Goal: Information Seeking & Learning: Learn about a topic

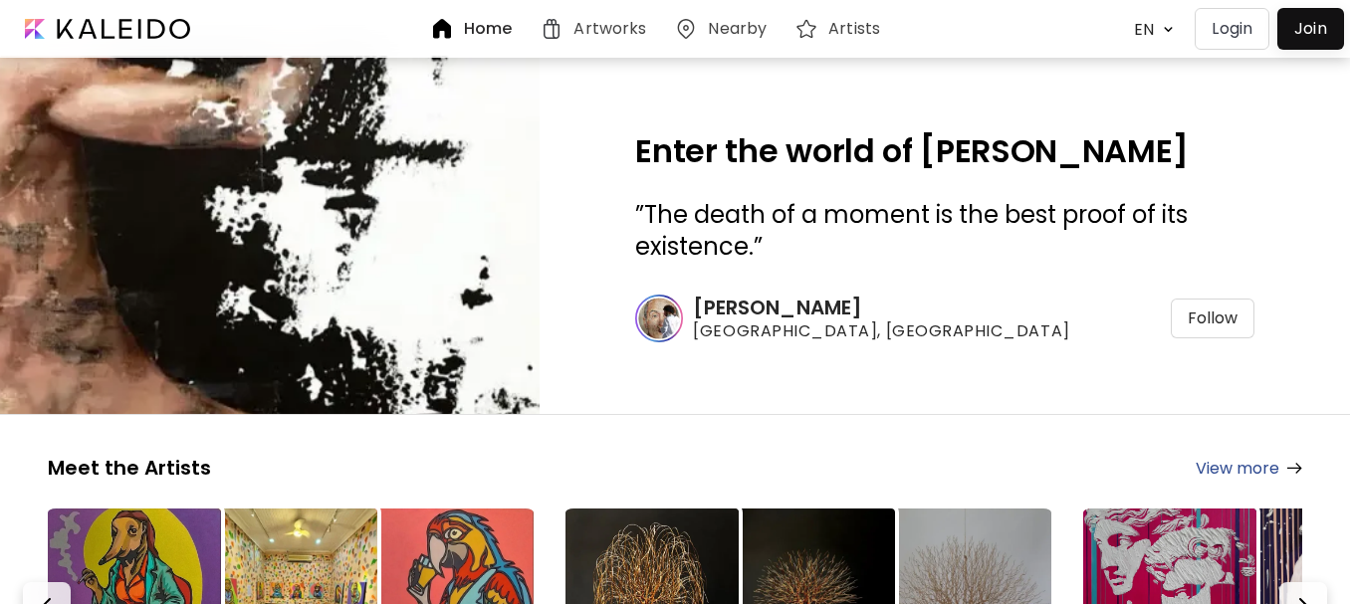
click at [1167, 32] on img at bounding box center [1168, 29] width 21 height 19
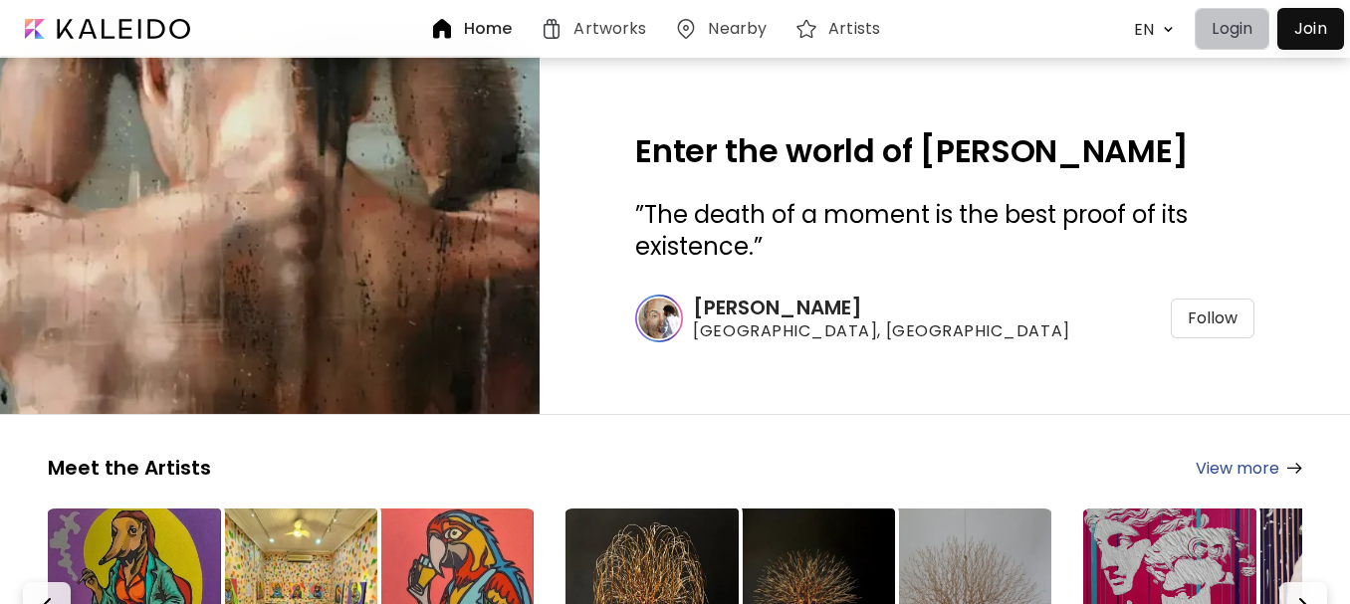
click at [1229, 28] on p "Login" at bounding box center [1232, 29] width 41 height 24
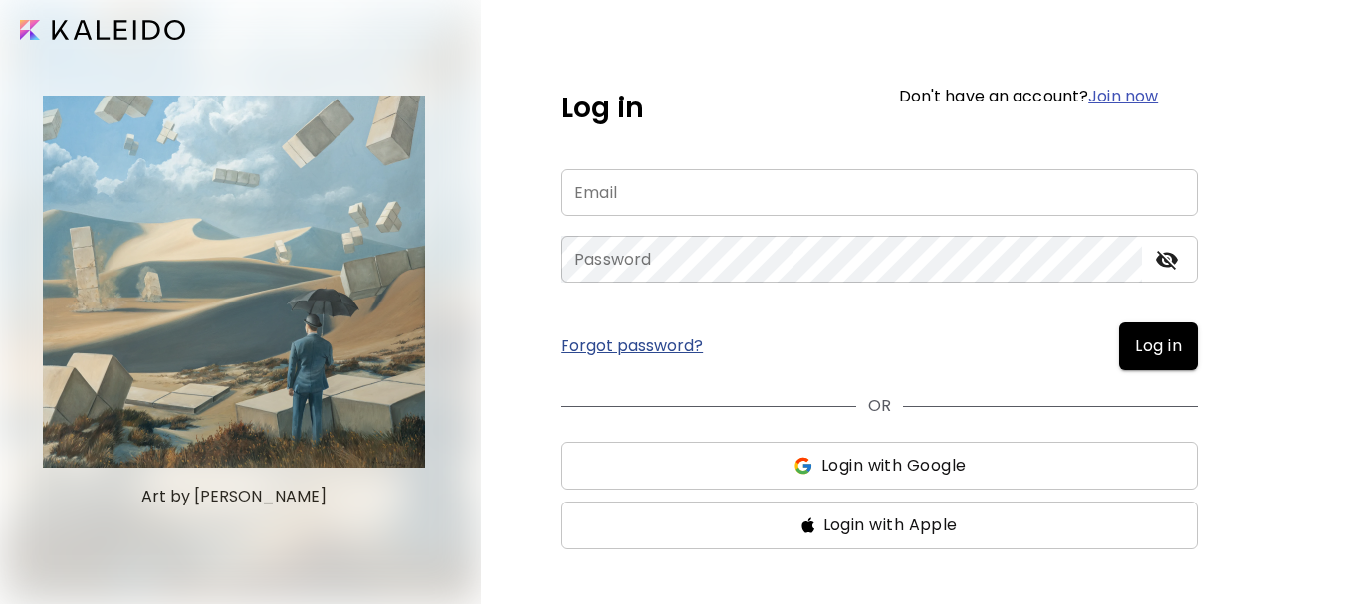
click at [73, 27] on input "image" at bounding box center [102, 30] width 165 height 20
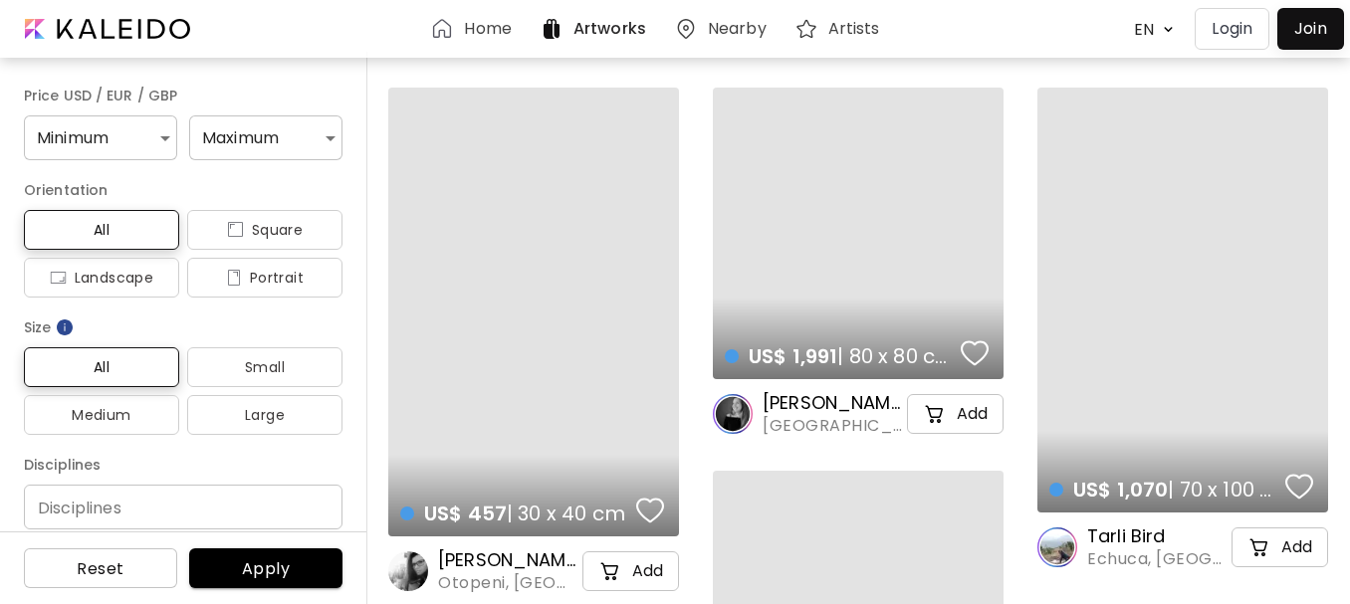
click at [851, 21] on h6 "Artists" at bounding box center [854, 29] width 52 height 16
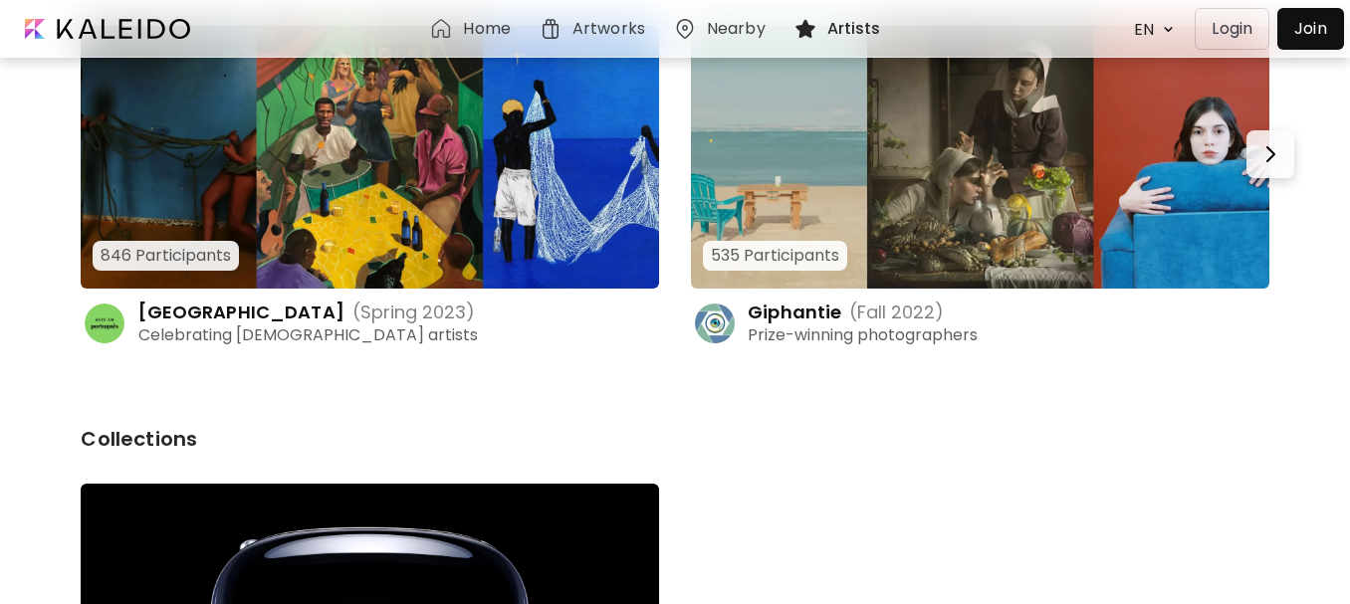
scroll to position [298, 0]
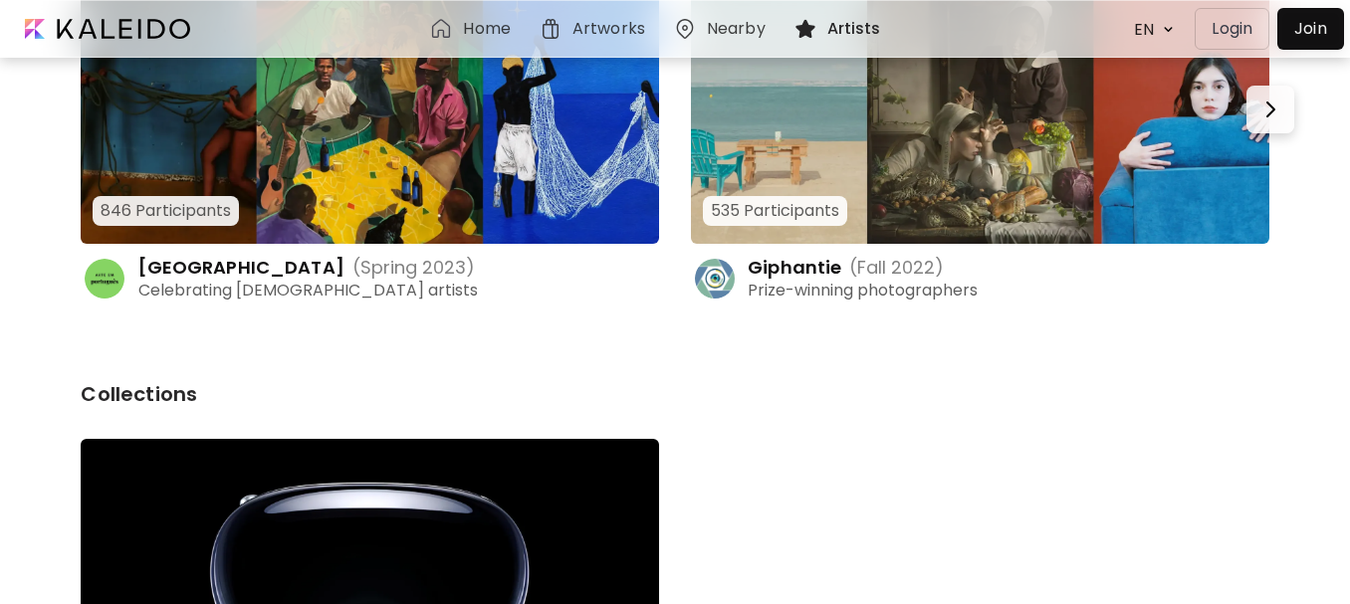
click at [1288, 35] on div at bounding box center [1310, 29] width 57 height 32
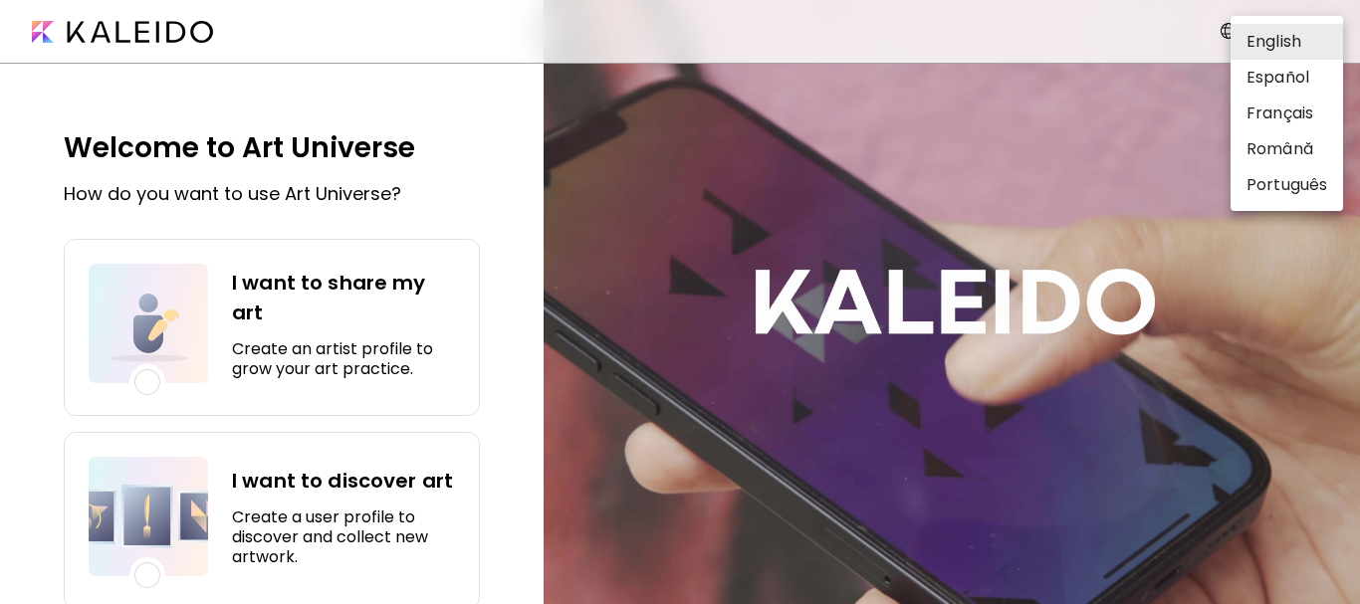
click at [1288, 35] on body "English ******* Welcome to Art Universe How do you want to use Art Universe? I …" at bounding box center [680, 302] width 1360 height 604
click at [1270, 84] on li "Español" at bounding box center [1287, 78] width 113 height 36
type input "*******"
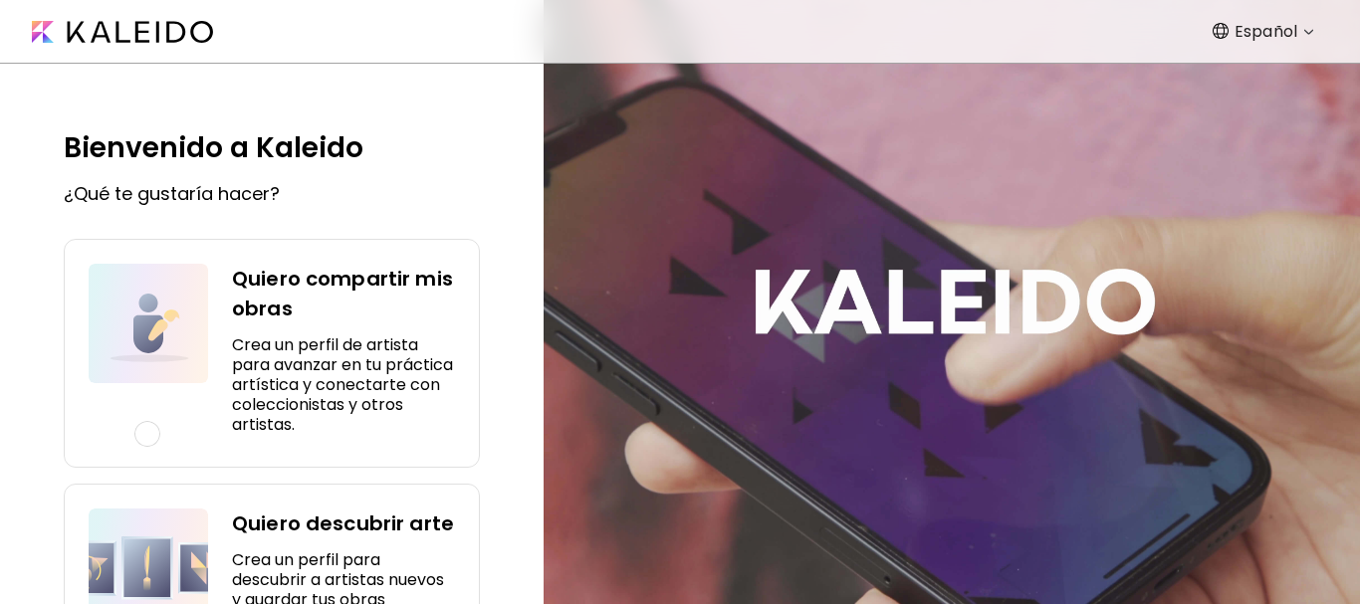
click at [97, 31] on img at bounding box center [122, 32] width 181 height 22
click at [134, 46] on nav "Español *******" at bounding box center [680, 32] width 1360 height 64
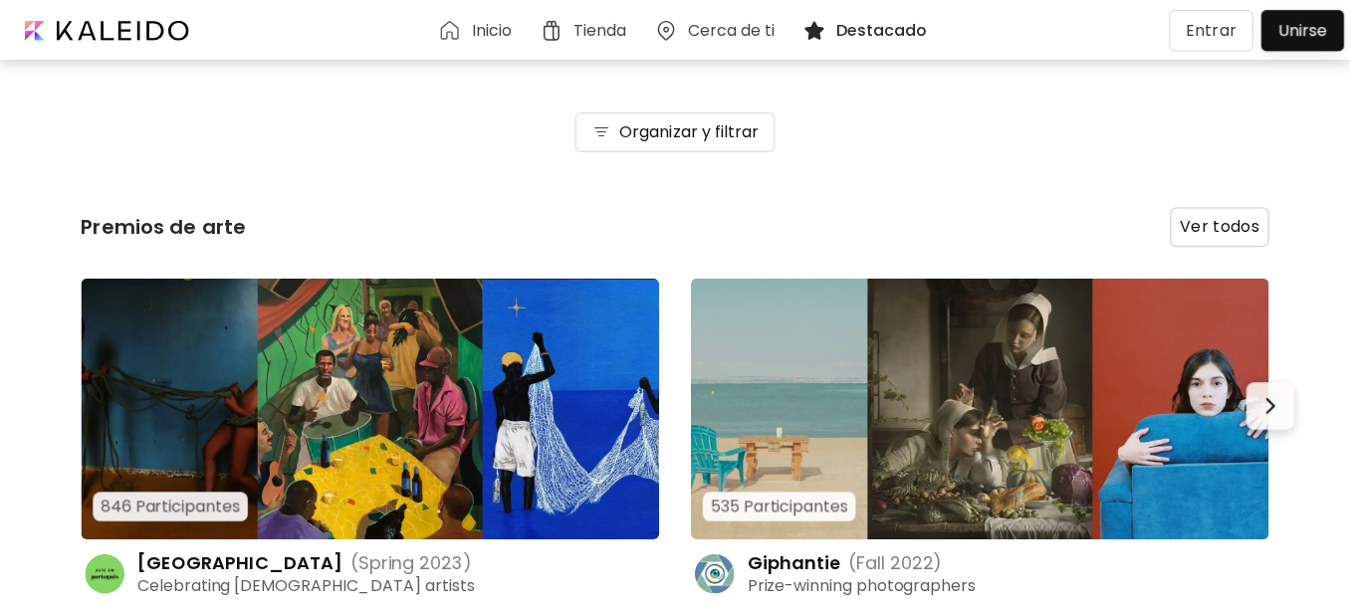
scroll to position [298, 0]
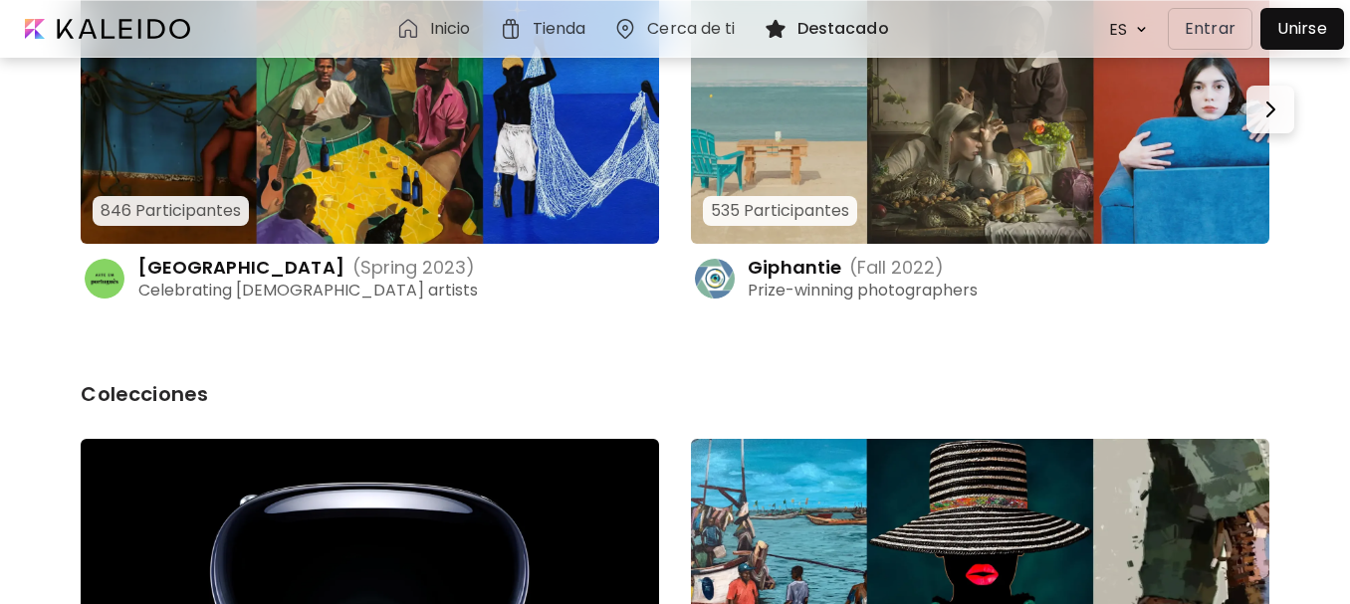
click at [1211, 24] on p "Entrar" at bounding box center [1210, 29] width 51 height 24
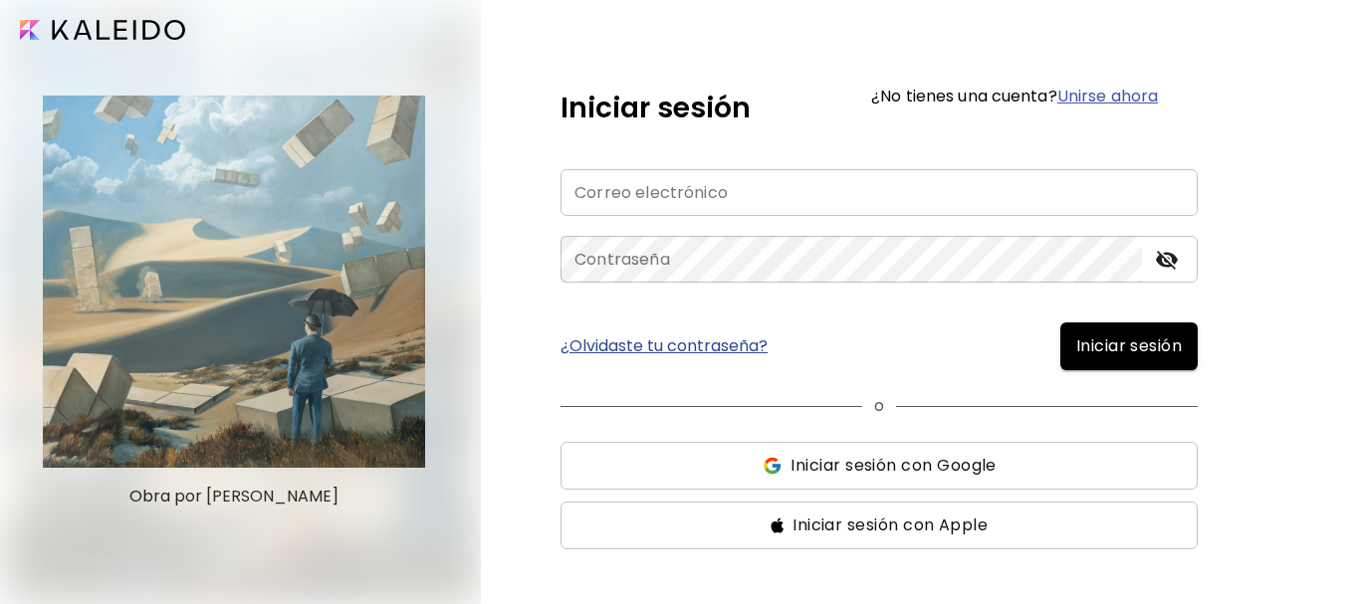
click at [1146, 341] on span "Iniciar sesión" at bounding box center [1129, 347] width 106 height 24
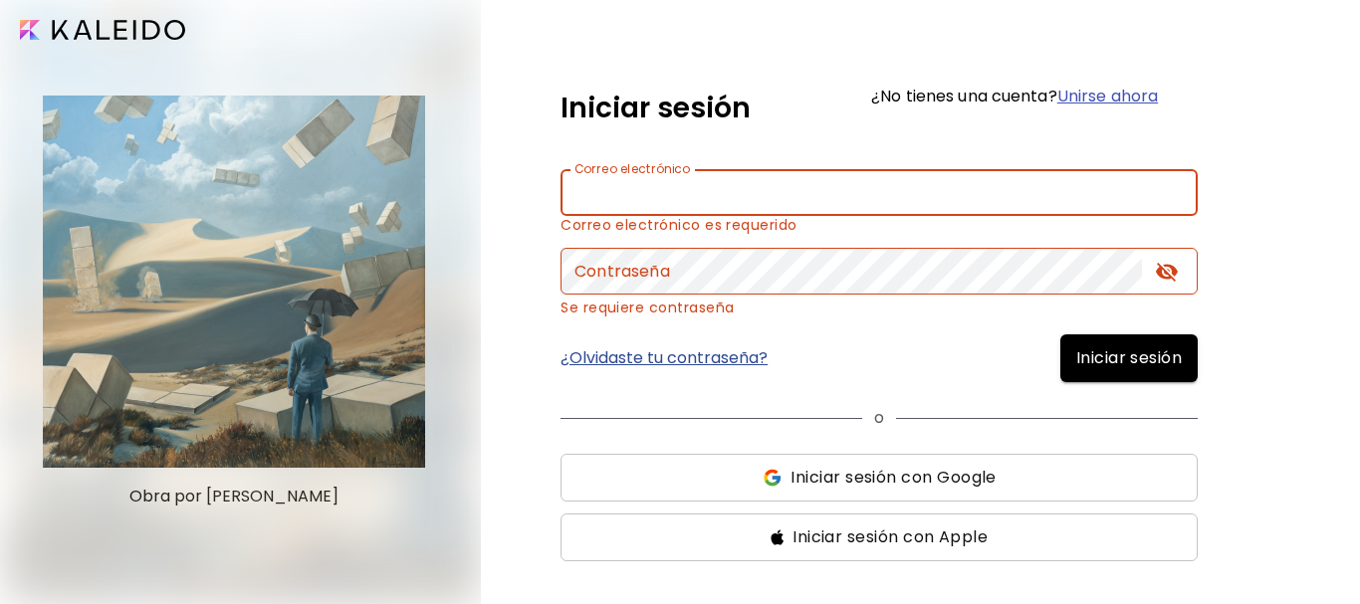
click at [783, 198] on input "email" at bounding box center [879, 192] width 637 height 47
type input "**********"
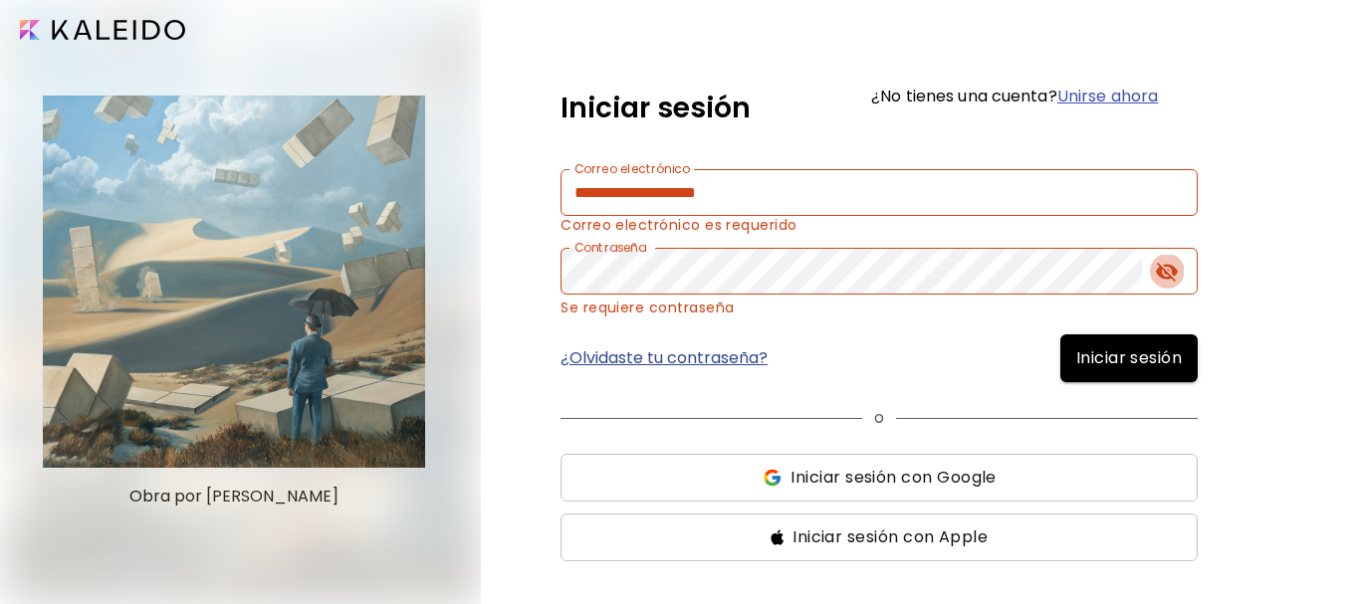
click at [1167, 274] on icon "toggle password visibility" at bounding box center [1167, 272] width 22 height 19
click at [1129, 345] on button "Iniciar sesión" at bounding box center [1128, 359] width 137 height 48
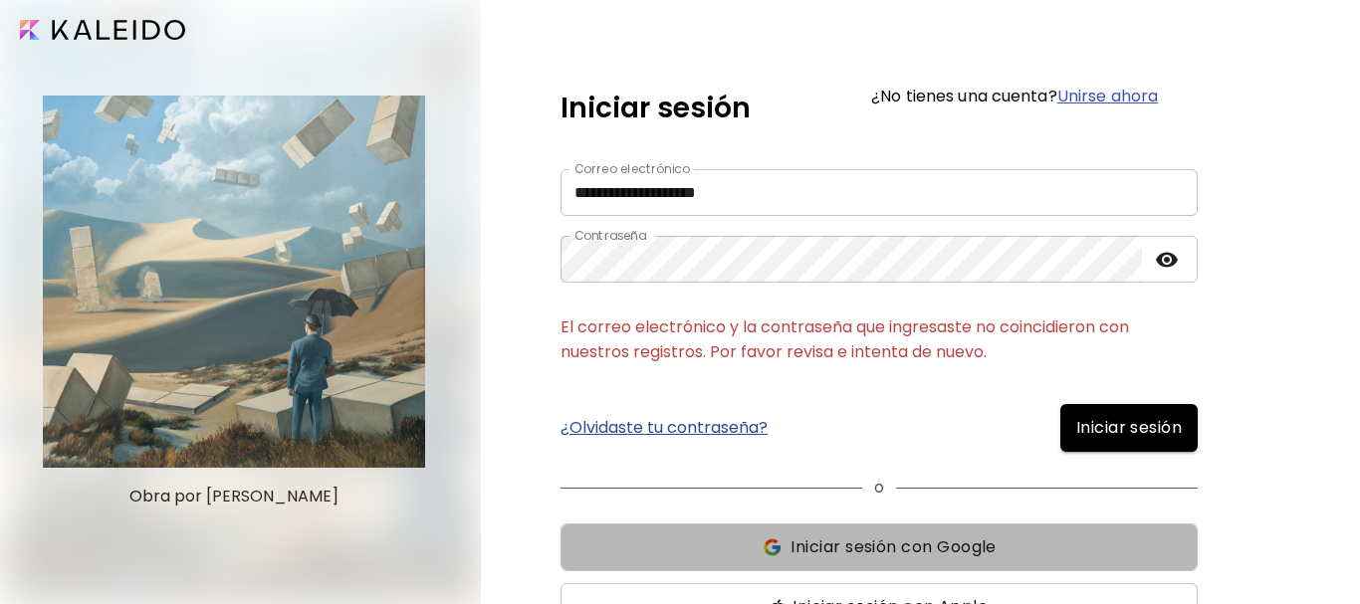
click at [912, 536] on span "Iniciar sesión con Google" at bounding box center [892, 548] width 205 height 24
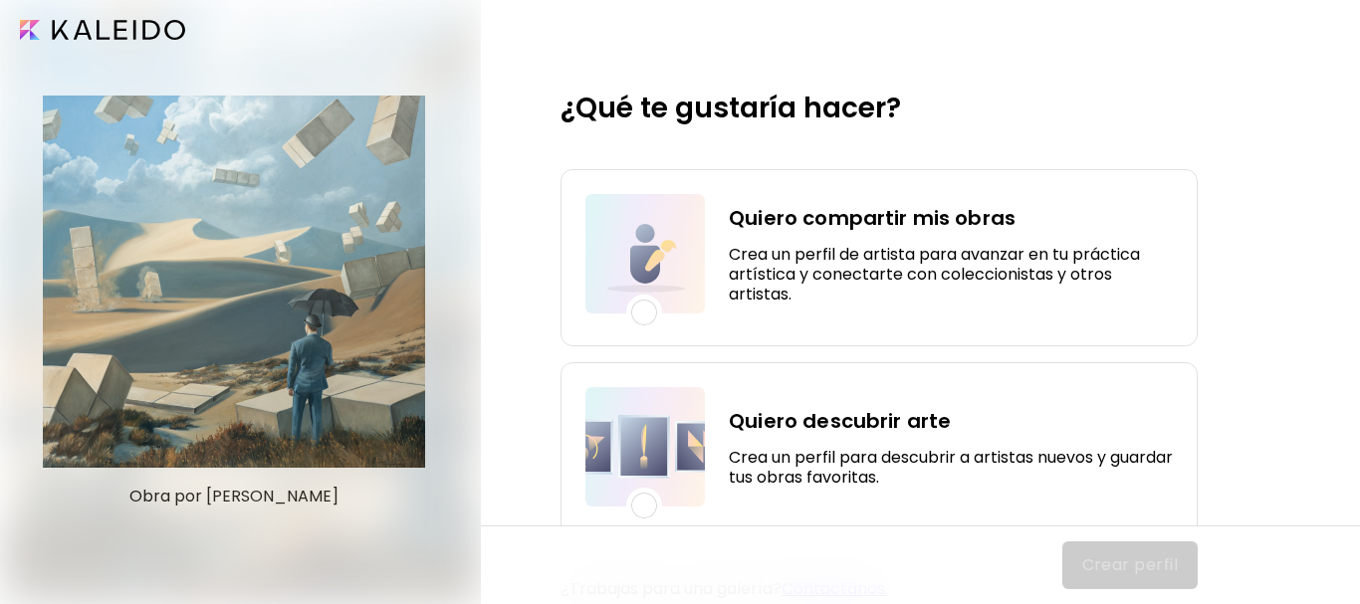
click at [1145, 557] on div "Crear perfil" at bounding box center [1130, 566] width 136 height 48
click at [58, 29] on input "image" at bounding box center [102, 30] width 165 height 20
click at [83, 30] on input "image" at bounding box center [102, 30] width 165 height 20
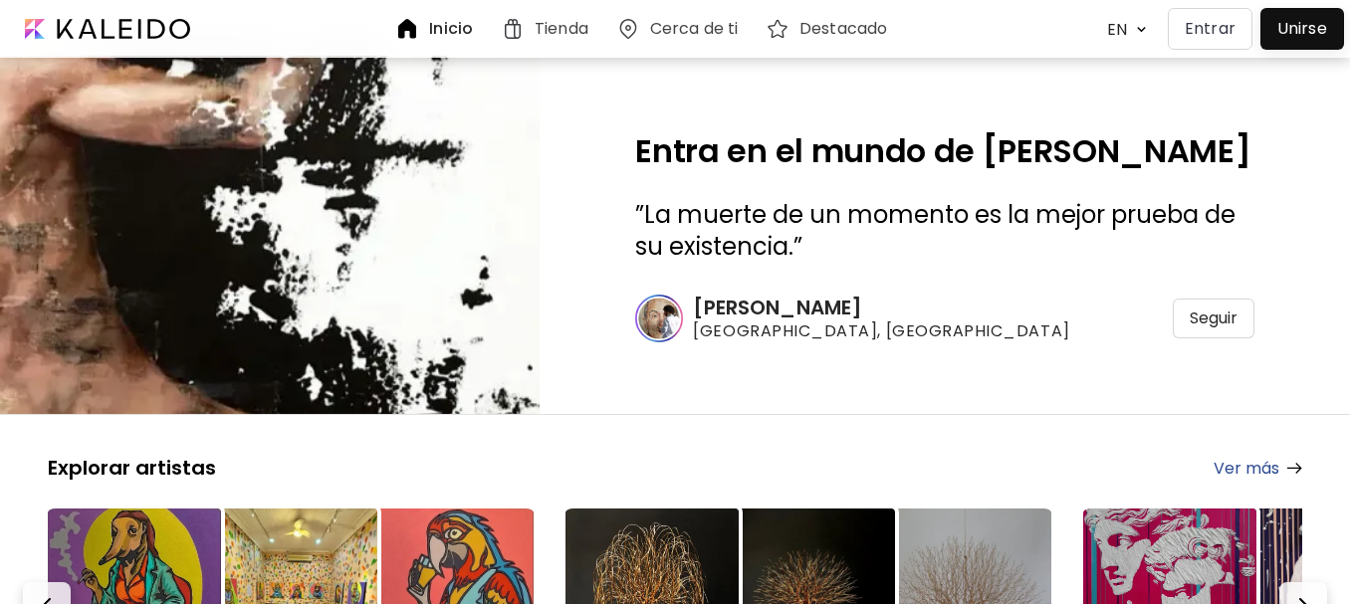
click at [716, 27] on h6 "Cerca de ti" at bounding box center [694, 29] width 88 height 16
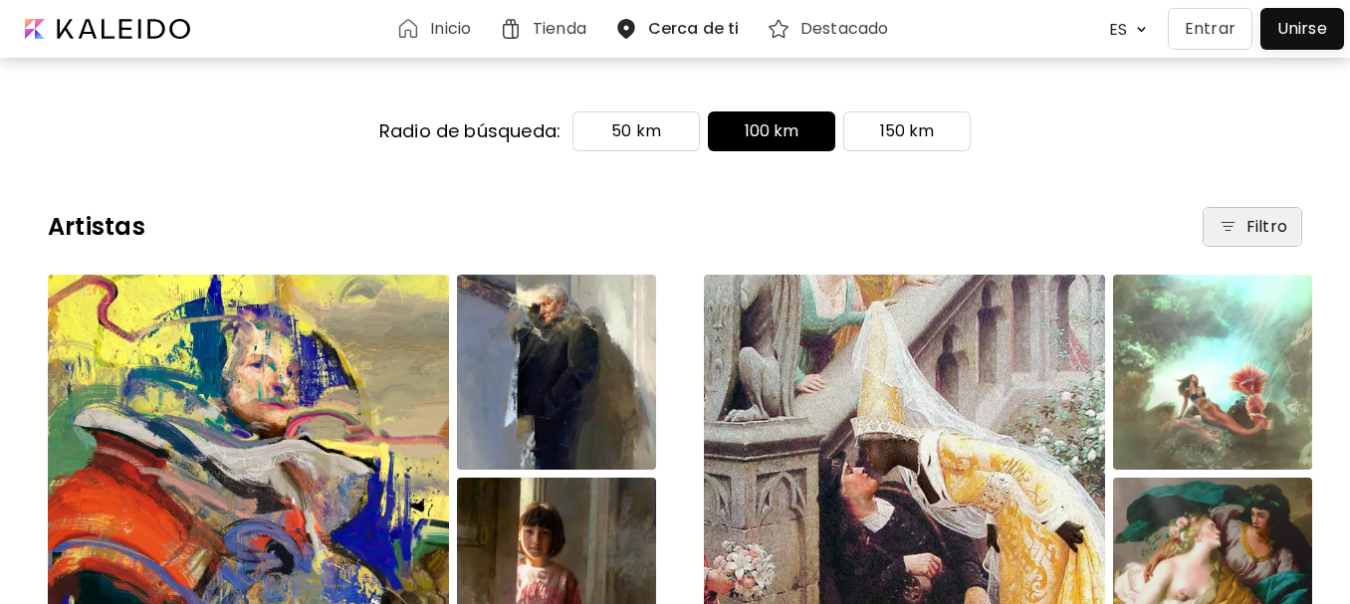
click at [1239, 234] on img "button" at bounding box center [1228, 227] width 21 height 20
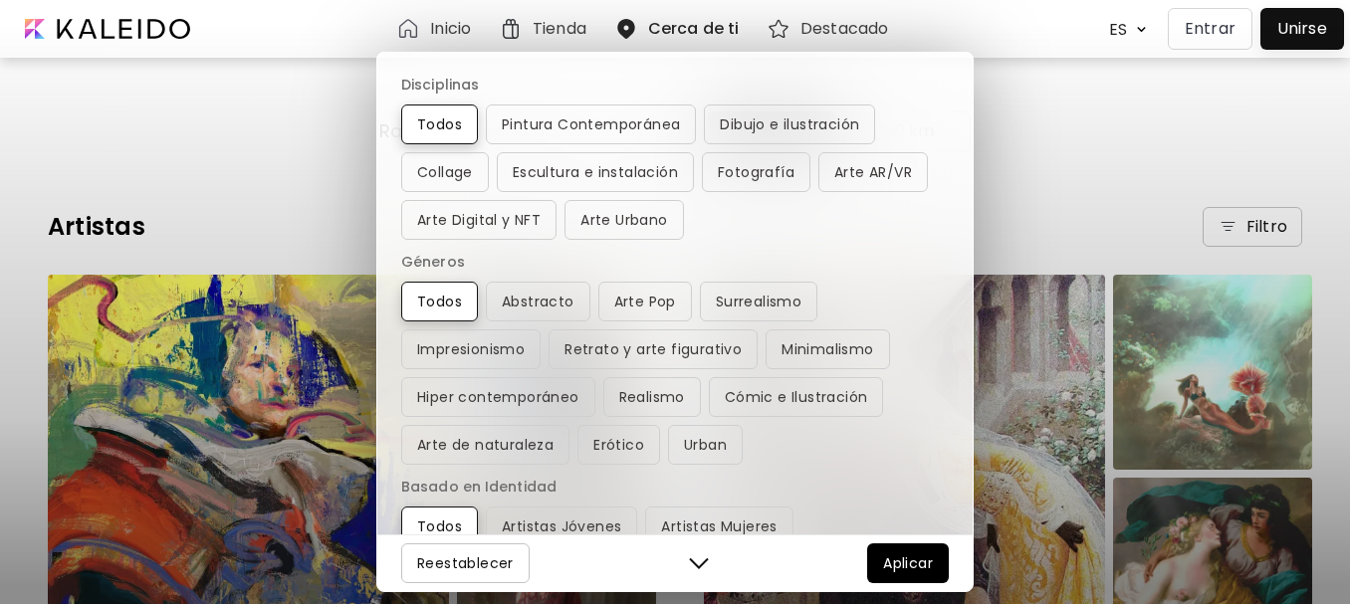
click at [1251, 223] on div "Disciplinas Todos Pintura Contemporánea Dibujo e ilustración Collage Escultura …" at bounding box center [675, 302] width 1350 height 604
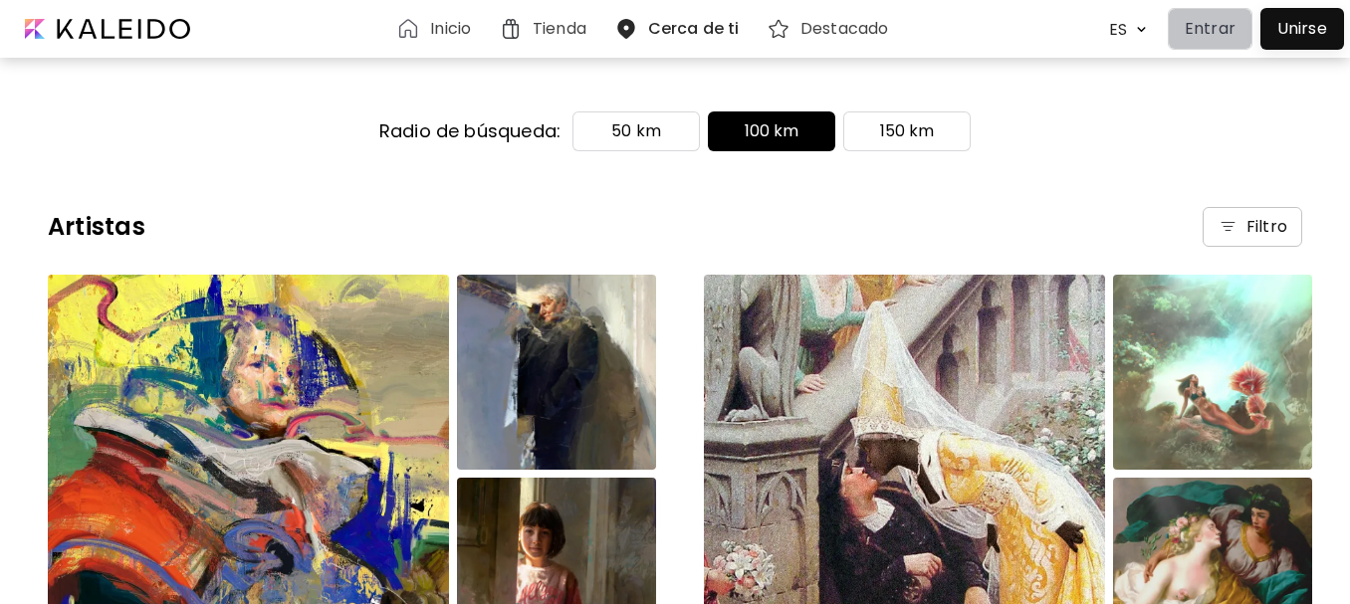
click at [1203, 29] on p "Entrar" at bounding box center [1210, 29] width 51 height 24
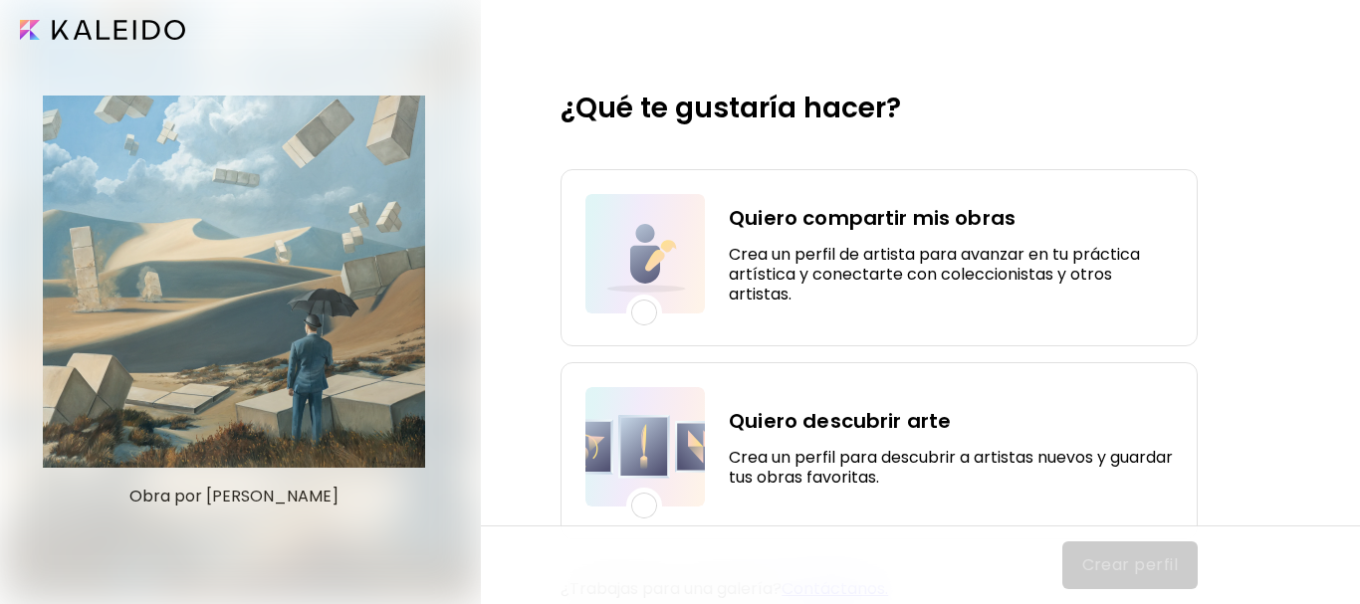
click at [891, 222] on h4 "Quiero compartir mis obras" at bounding box center [951, 218] width 444 height 30
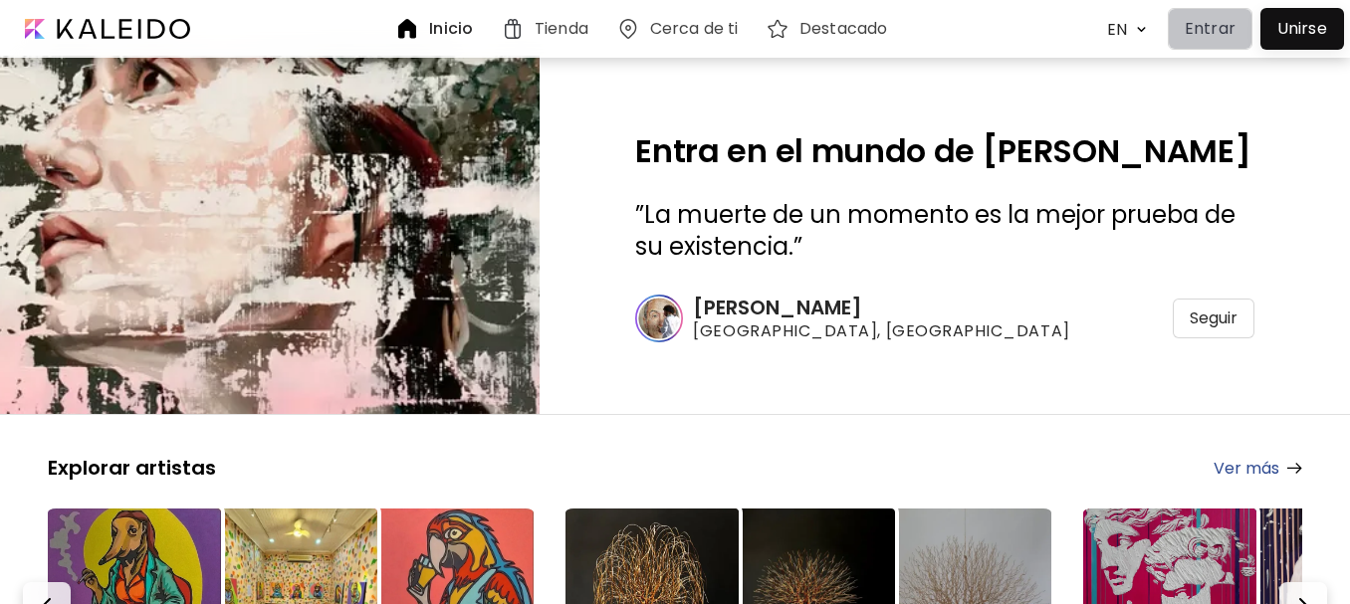
click at [1221, 32] on p "Entrar" at bounding box center [1210, 29] width 51 height 24
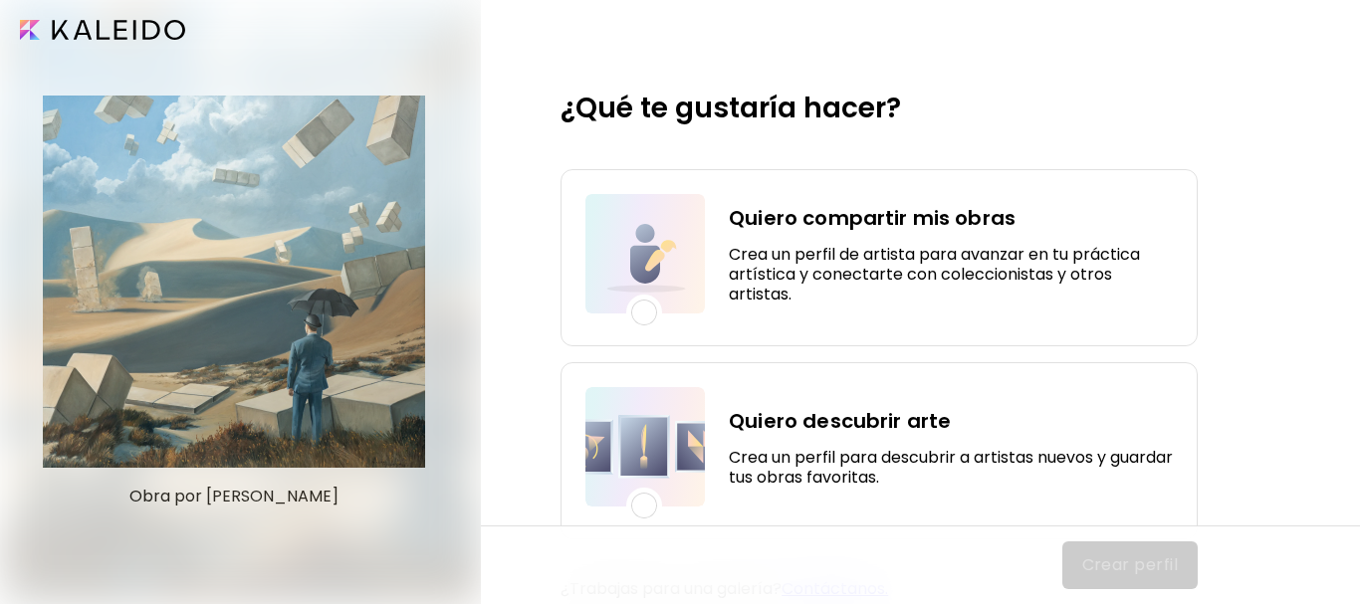
scroll to position [75, 0]
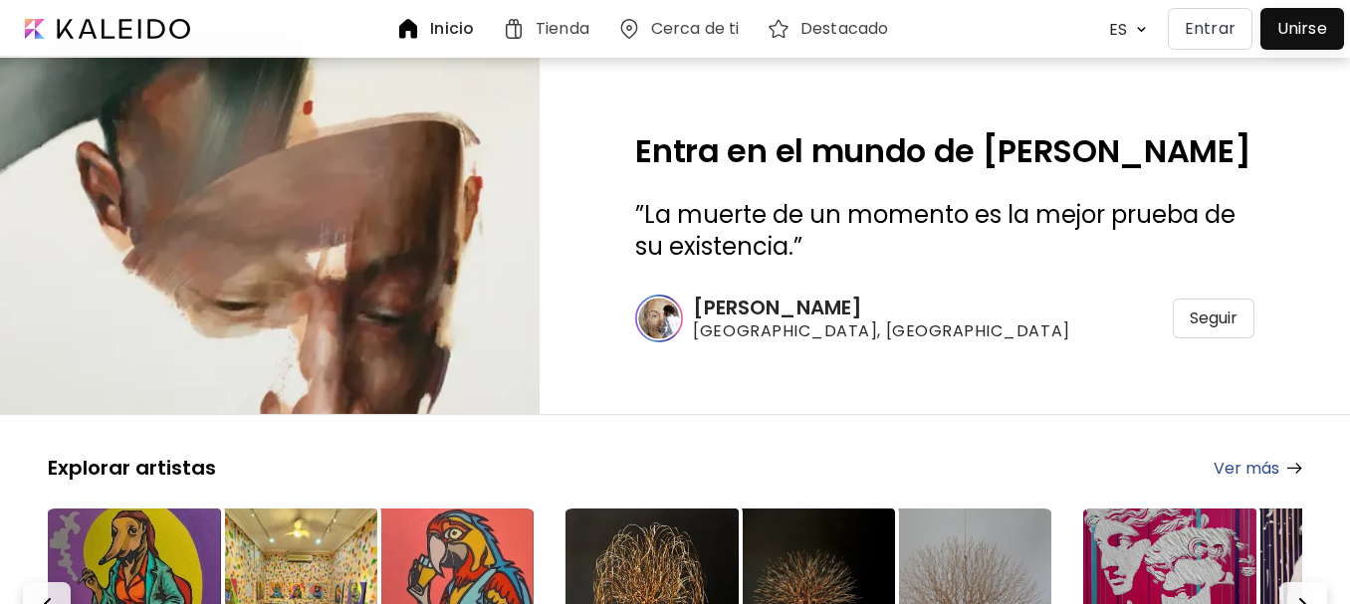
click at [456, 23] on h6 "Inicio" at bounding box center [452, 29] width 44 height 16
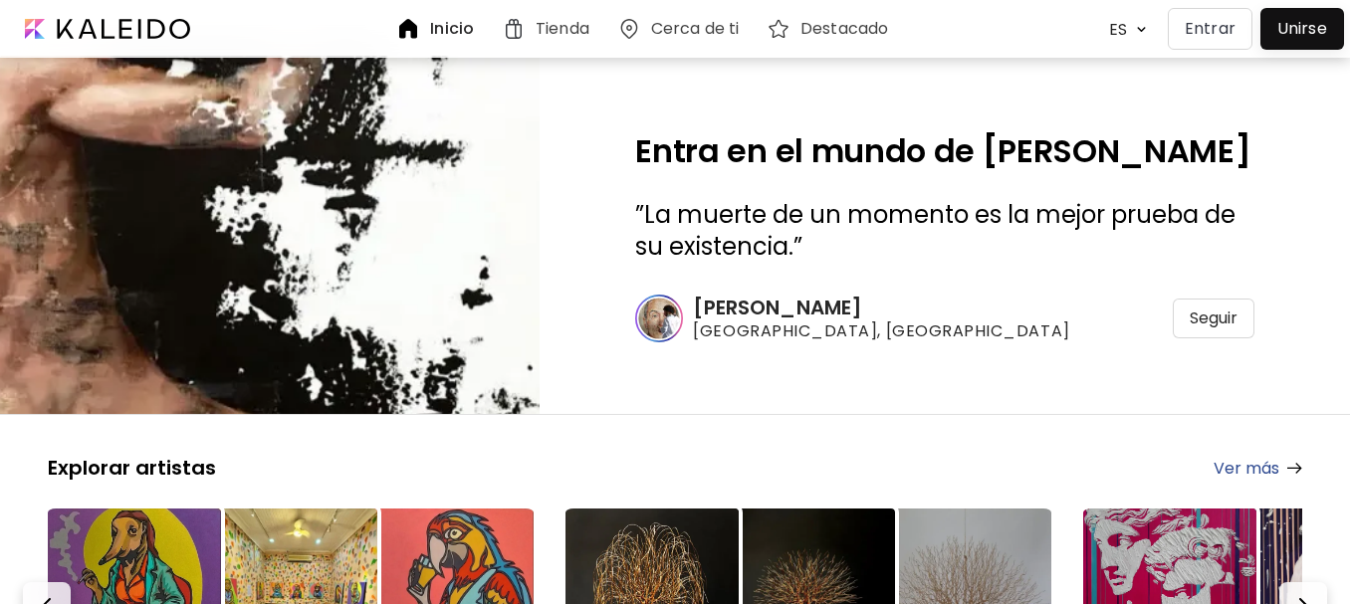
click at [455, 23] on h6 "Inicio" at bounding box center [452, 29] width 44 height 16
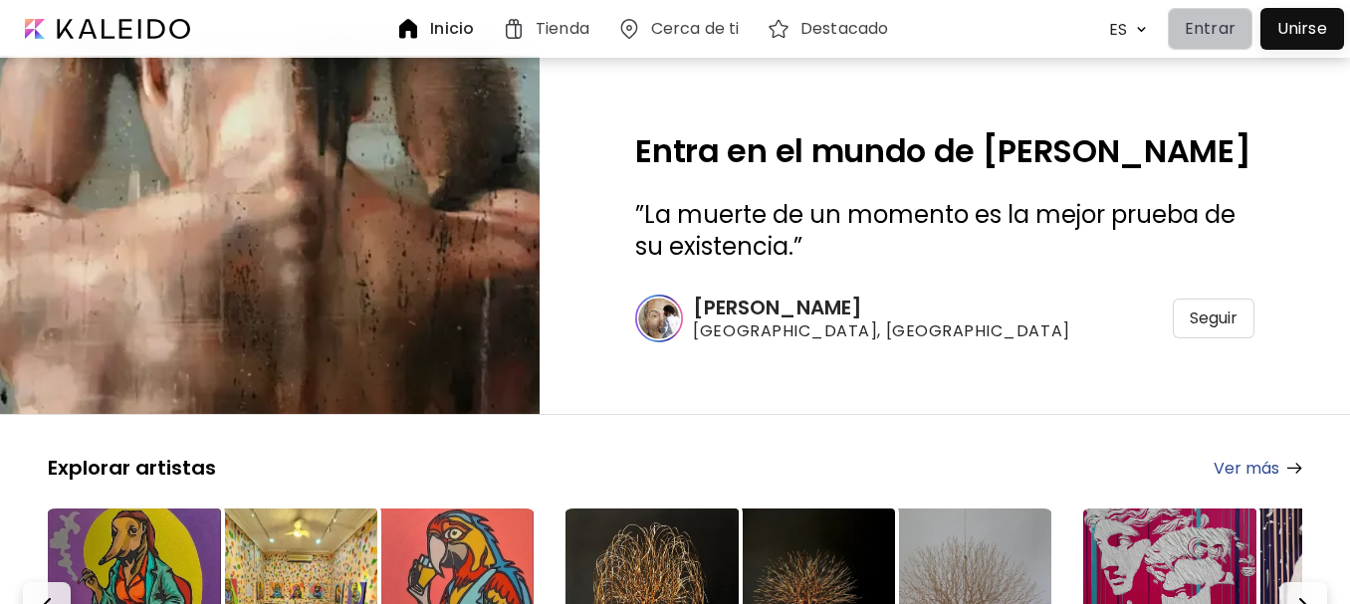
click at [1230, 20] on p "Entrar" at bounding box center [1210, 29] width 51 height 24
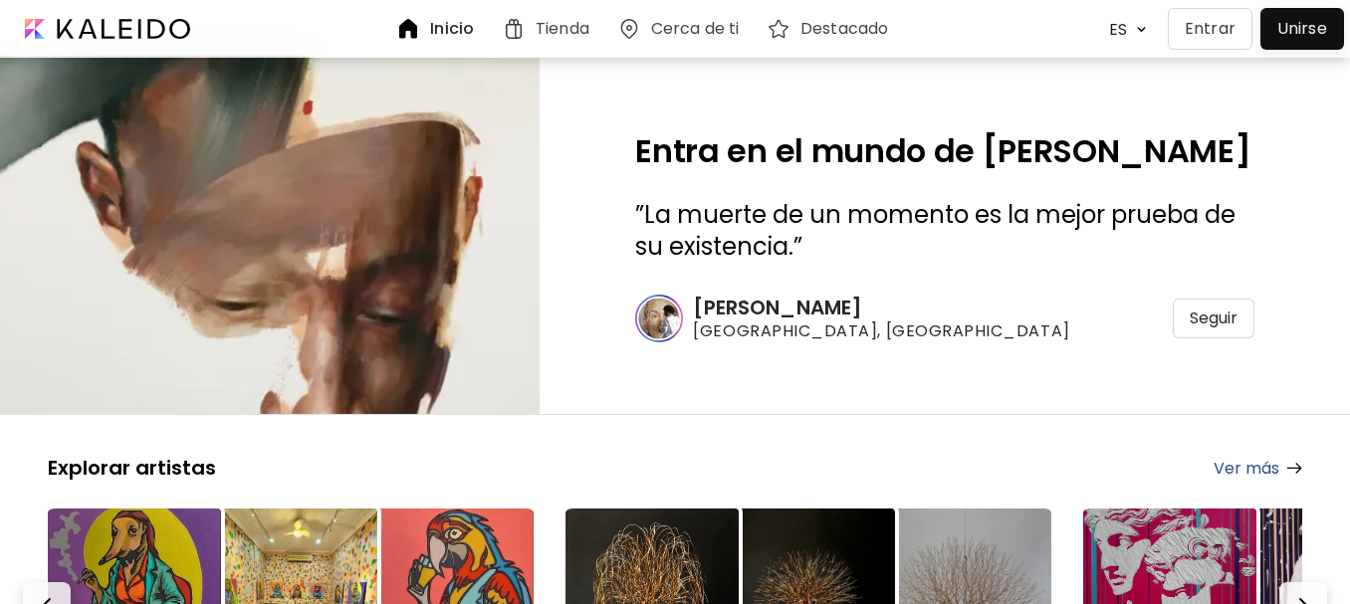
click at [1303, 25] on div at bounding box center [1302, 29] width 74 height 32
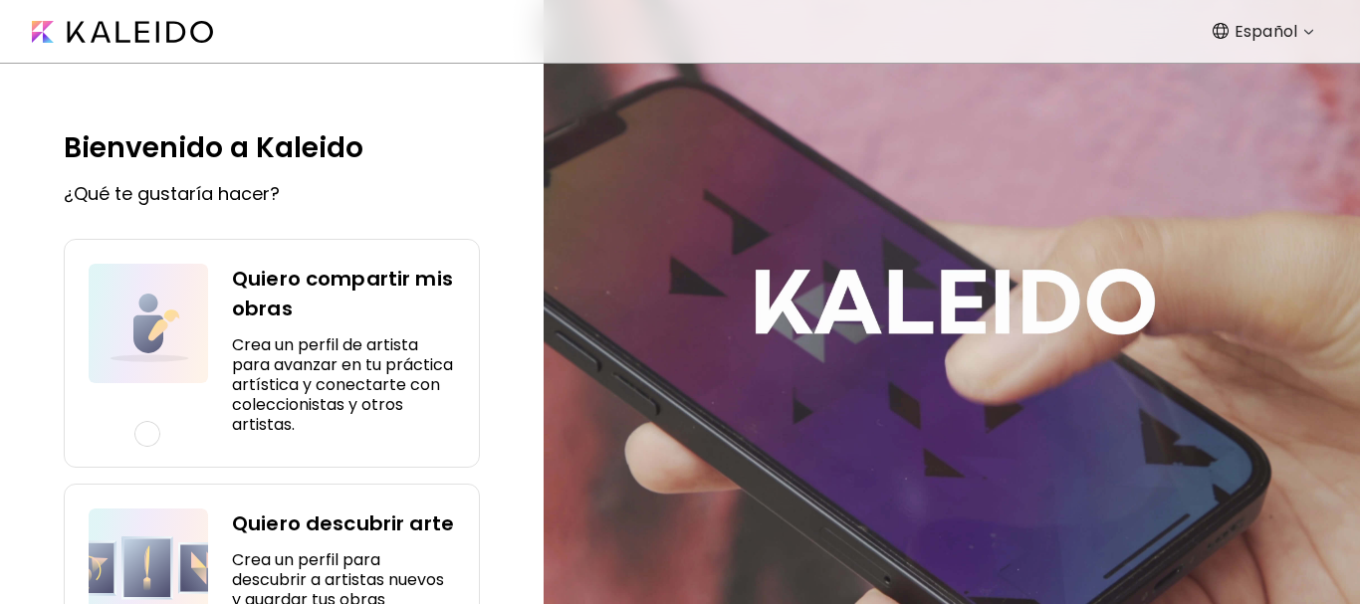
click at [362, 292] on h4 "Quiero compartir mis obras" at bounding box center [343, 294] width 223 height 60
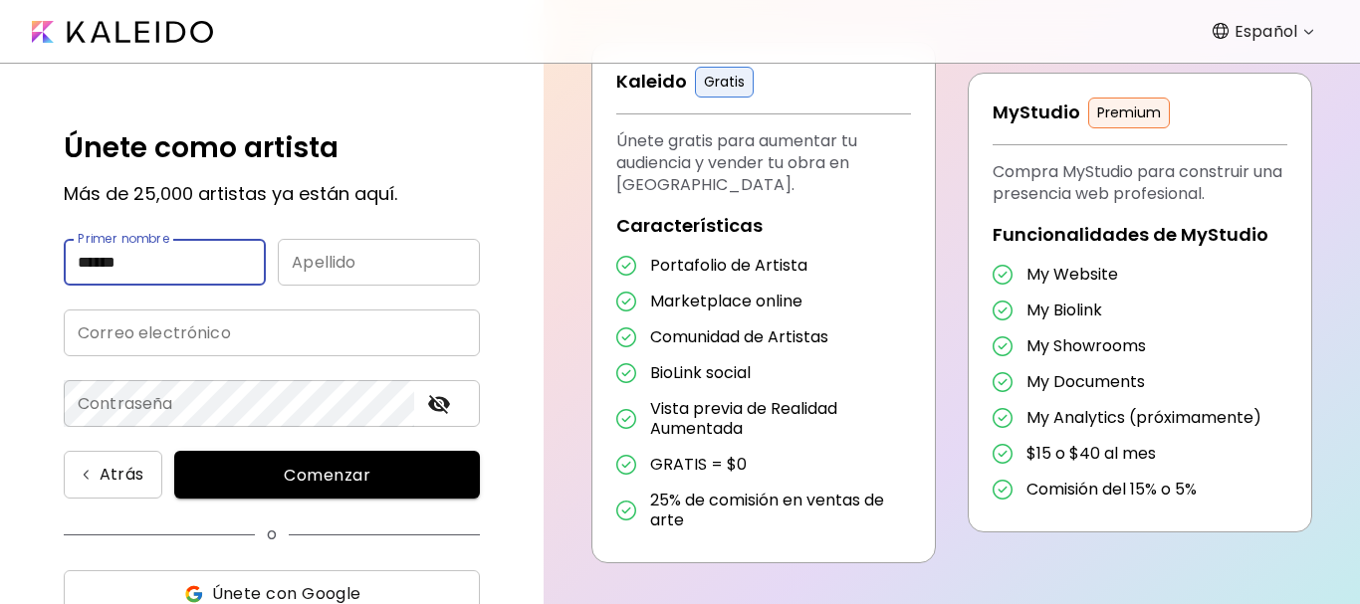
drag, startPoint x: 72, startPoint y: 267, endPoint x: 79, endPoint y: 278, distance: 13.0
click at [76, 270] on input "******" at bounding box center [165, 262] width 202 height 47
type input "*******"
click at [102, 351] on input "email" at bounding box center [272, 333] width 416 height 47
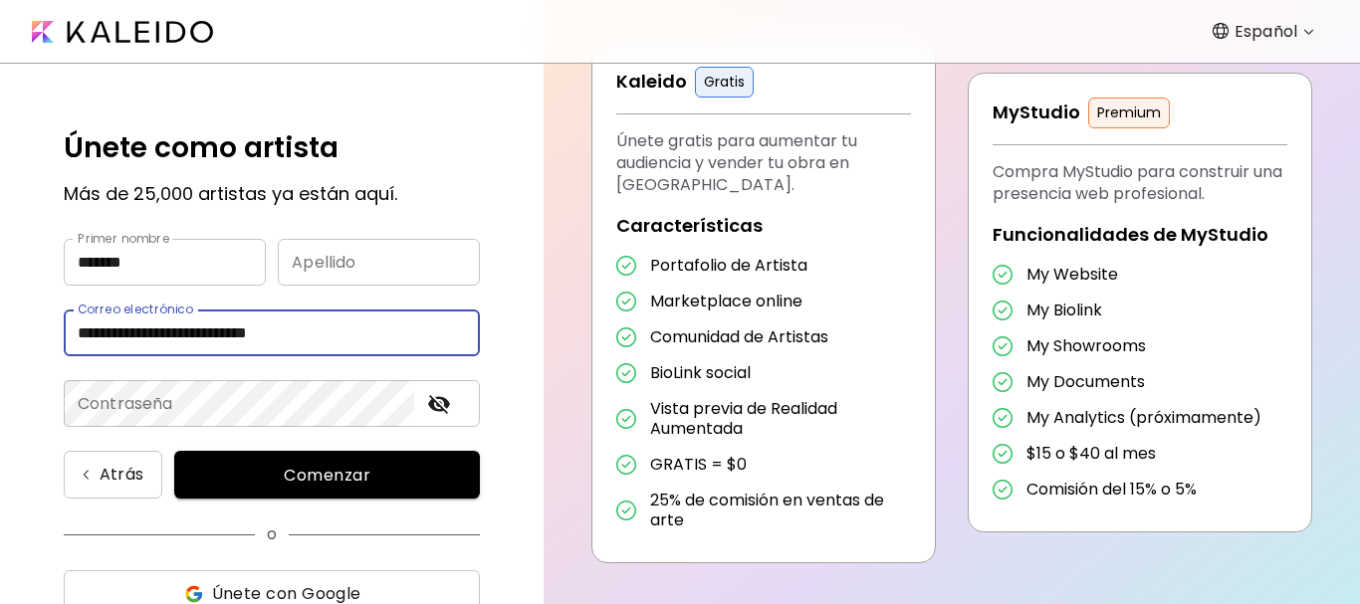
type input "**********"
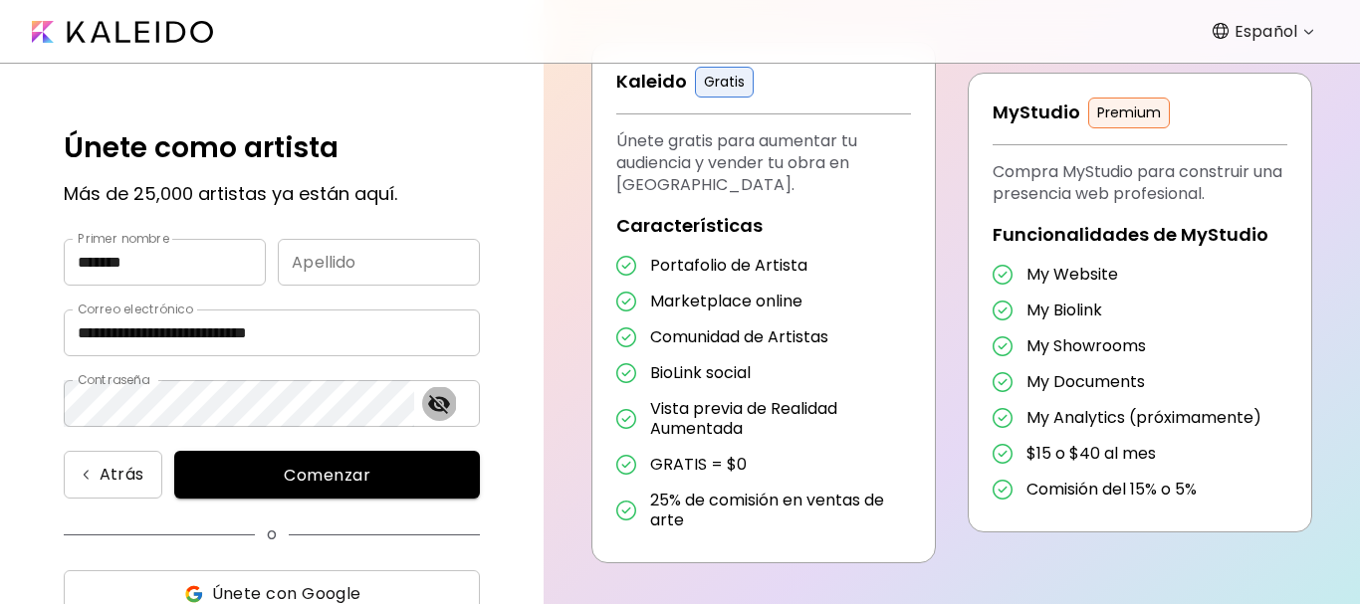
click at [445, 403] on icon "toggle password visibility" at bounding box center [439, 404] width 22 height 19
click at [341, 481] on span "Comenzar" at bounding box center [327, 475] width 258 height 21
click at [314, 279] on input "text" at bounding box center [379, 262] width 202 height 47
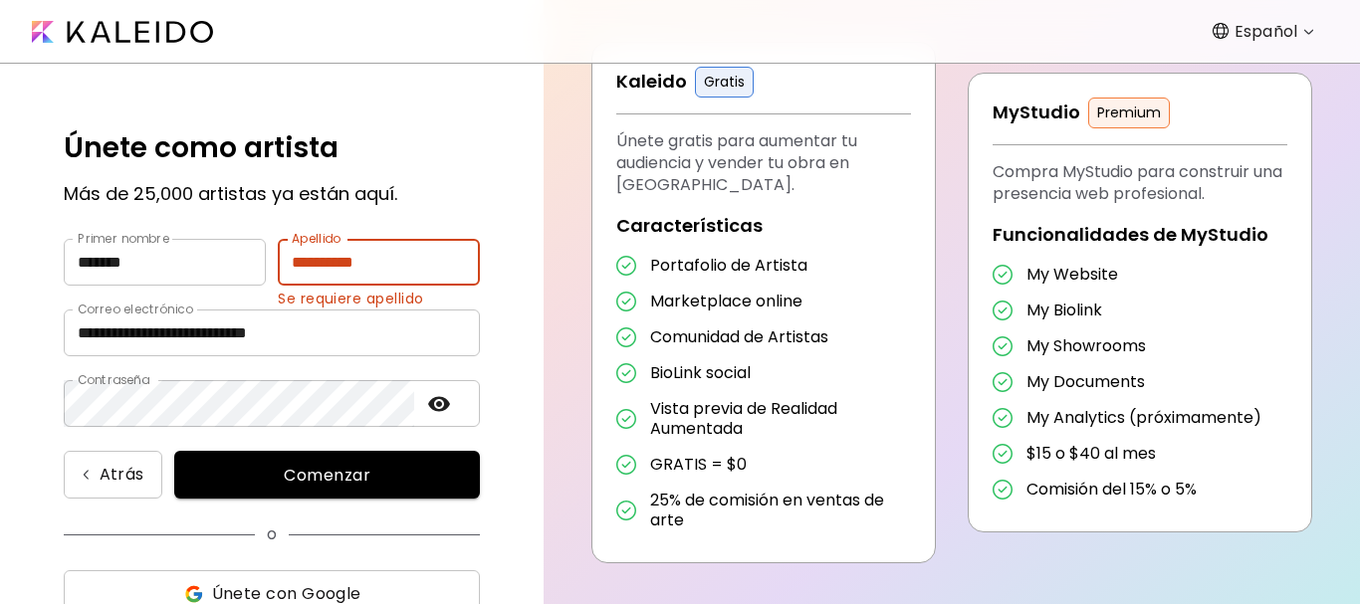
click at [314, 264] on input "**********" at bounding box center [379, 262] width 202 height 47
type input "*********"
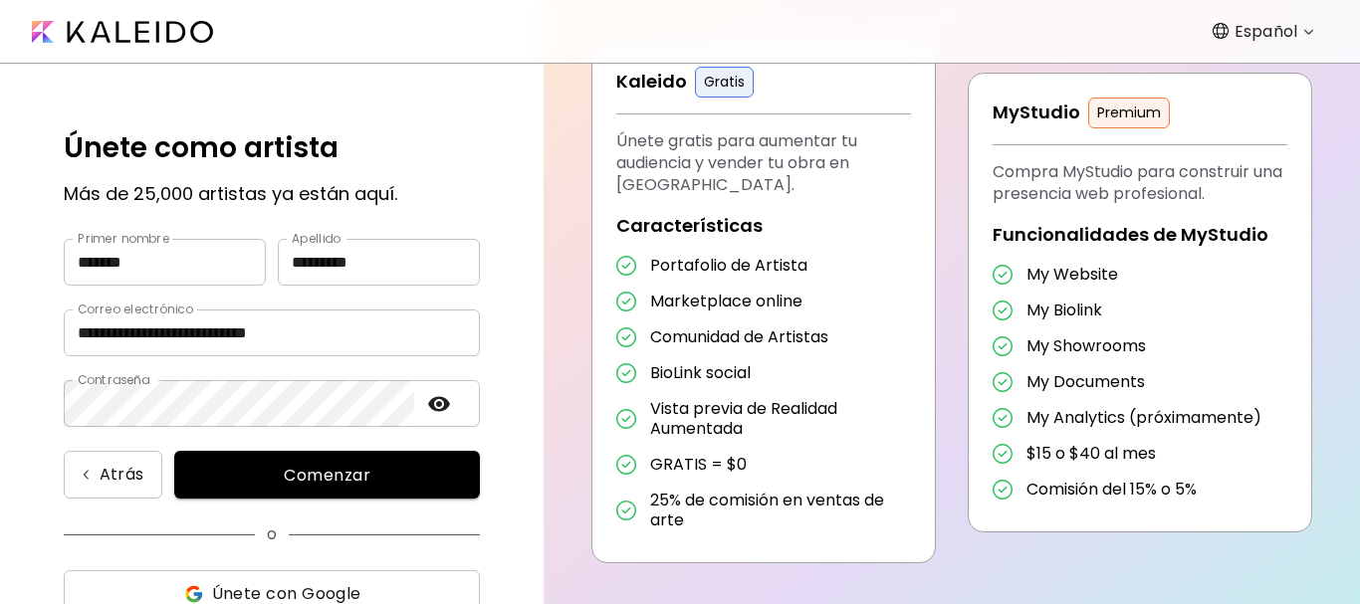
click at [327, 475] on span "Comenzar" at bounding box center [327, 475] width 258 height 21
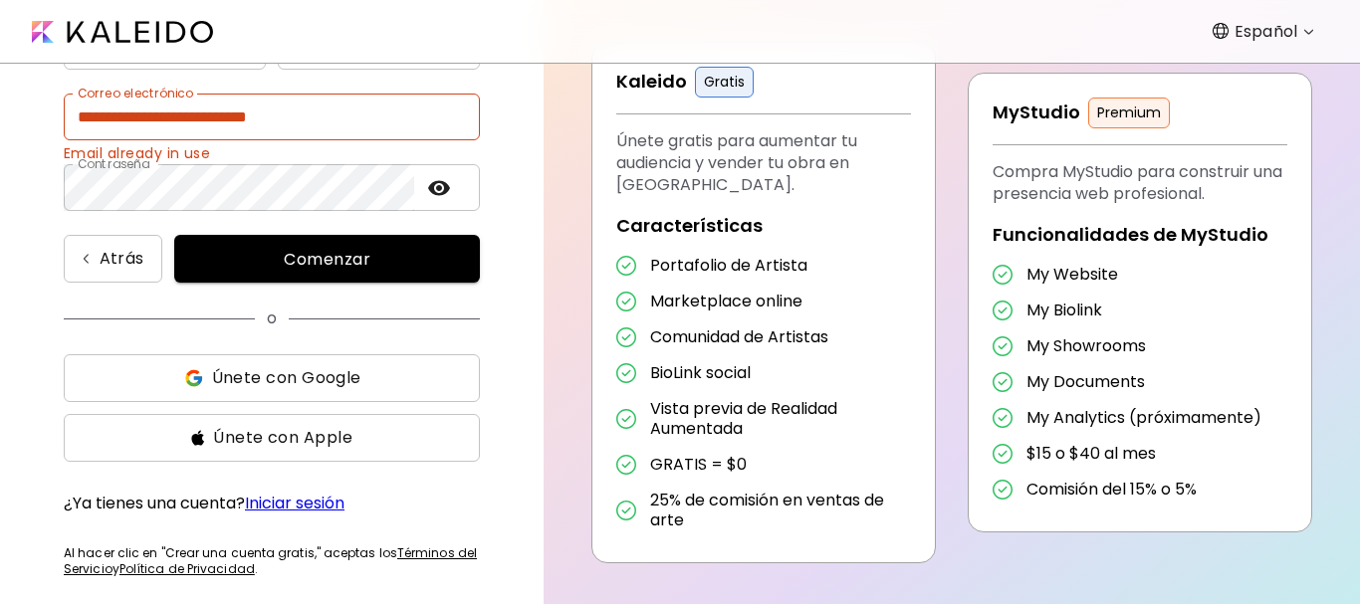
scroll to position [221, 0]
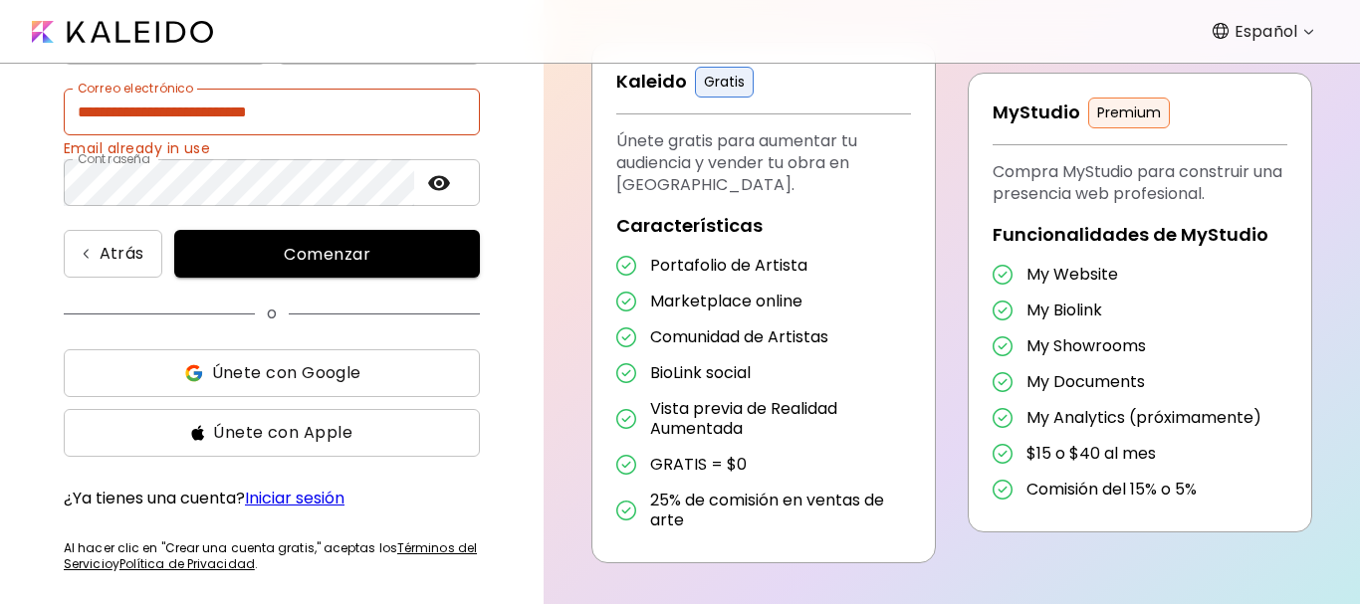
click at [316, 491] on link "Iniciar sesión" at bounding box center [295, 498] width 100 height 23
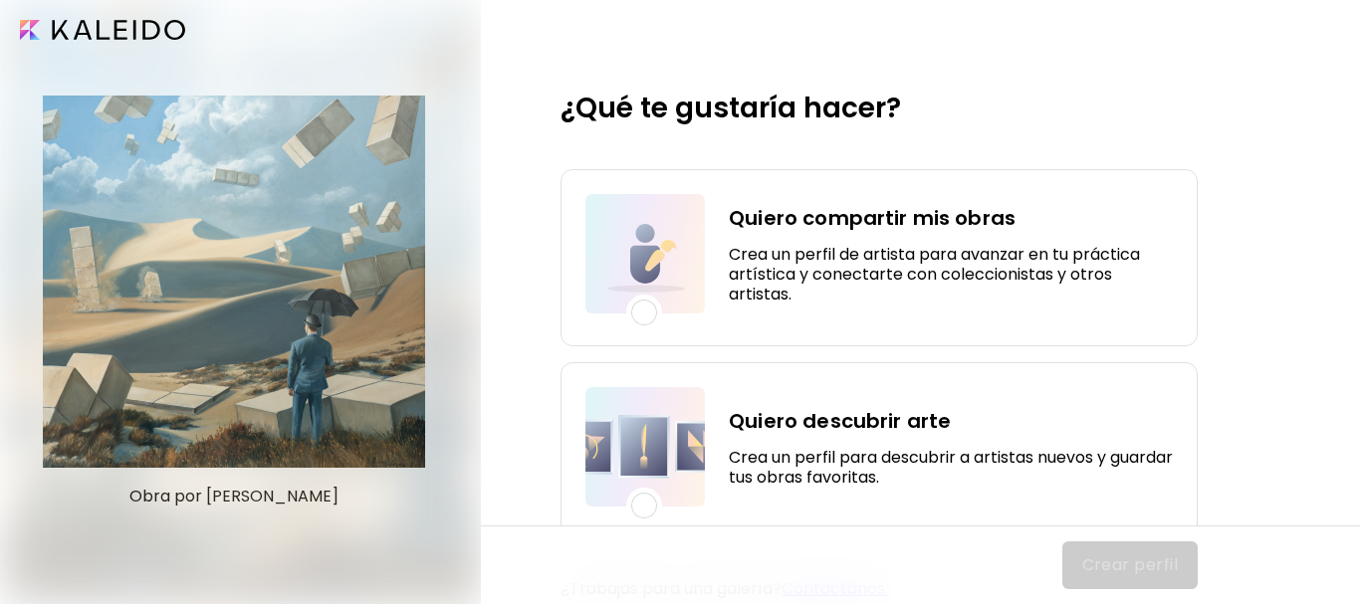
click at [856, 218] on h4 "Quiero compartir mis obras" at bounding box center [951, 218] width 444 height 30
click at [1145, 582] on button "Crear perfil" at bounding box center [1130, 566] width 136 height 48
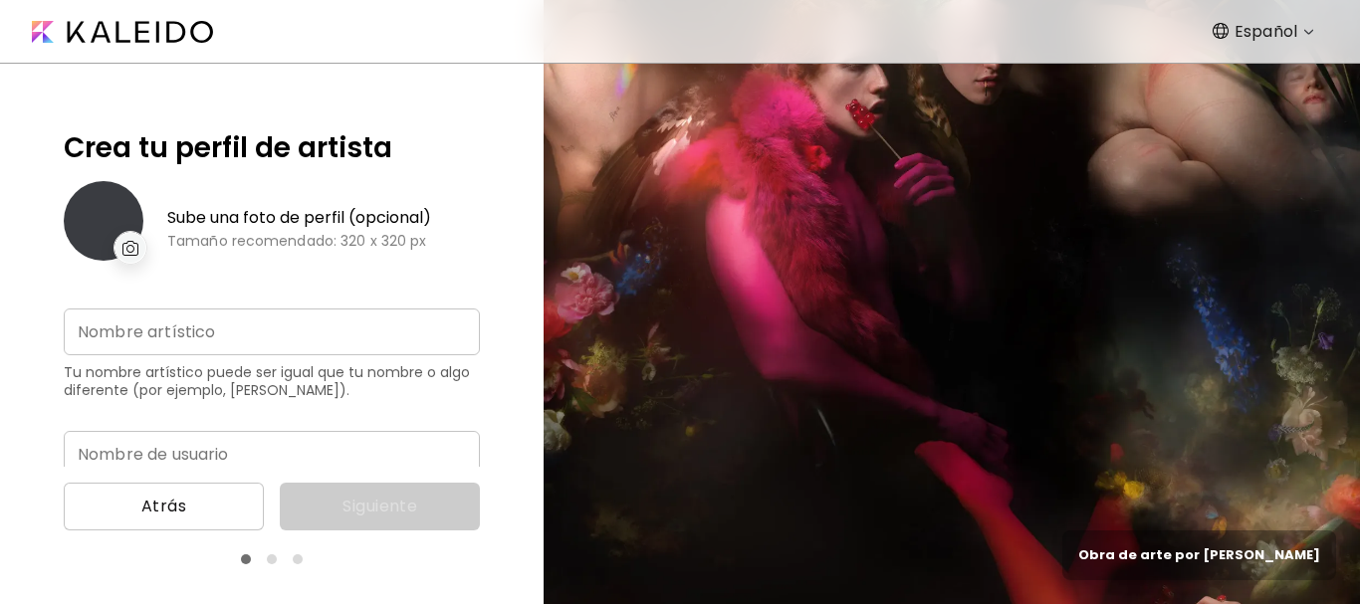
type input "**********"
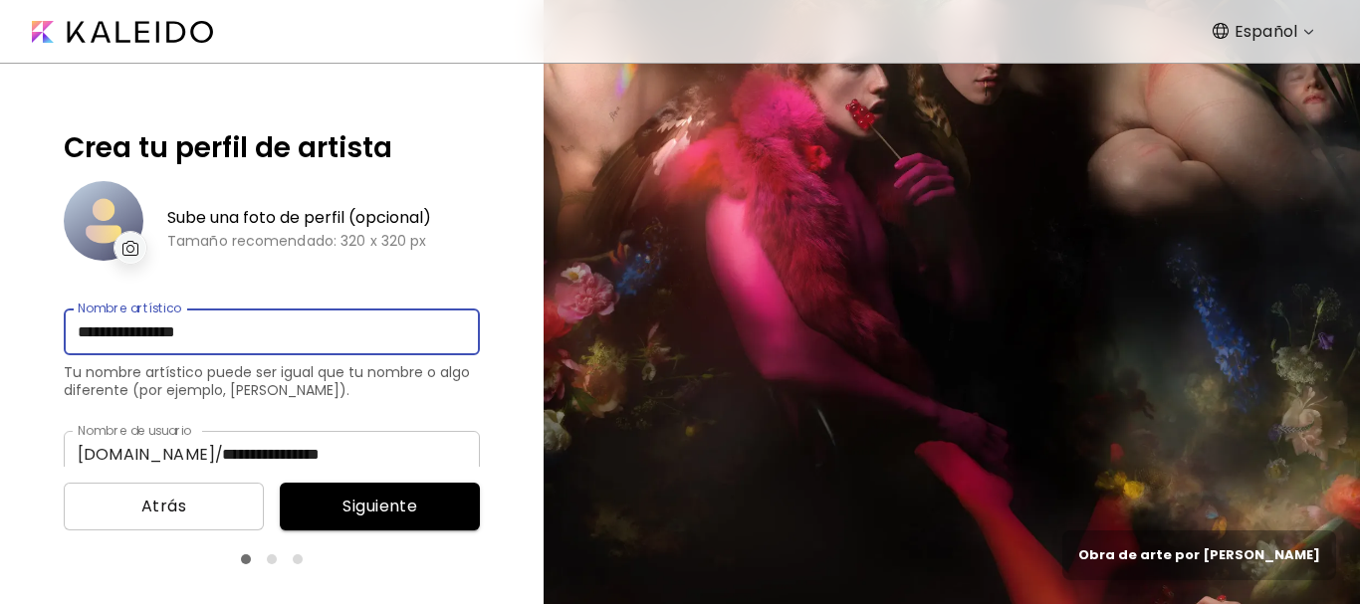
click at [211, 333] on input "**********" at bounding box center [272, 332] width 416 height 47
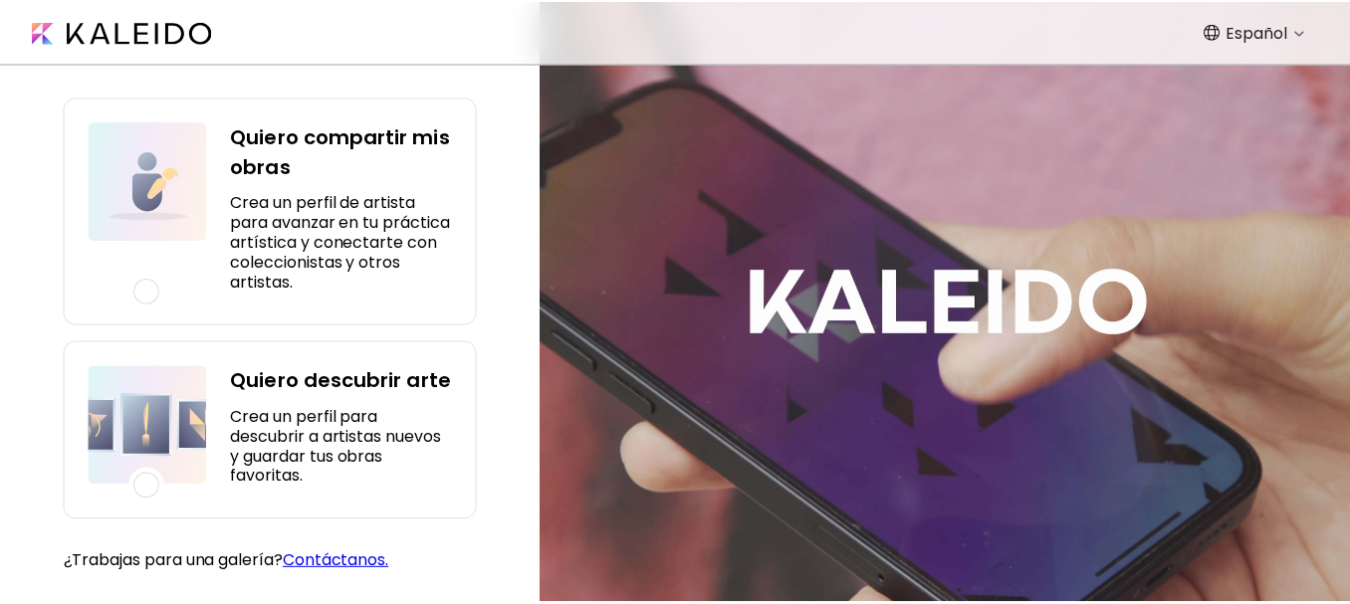
scroll to position [192, 0]
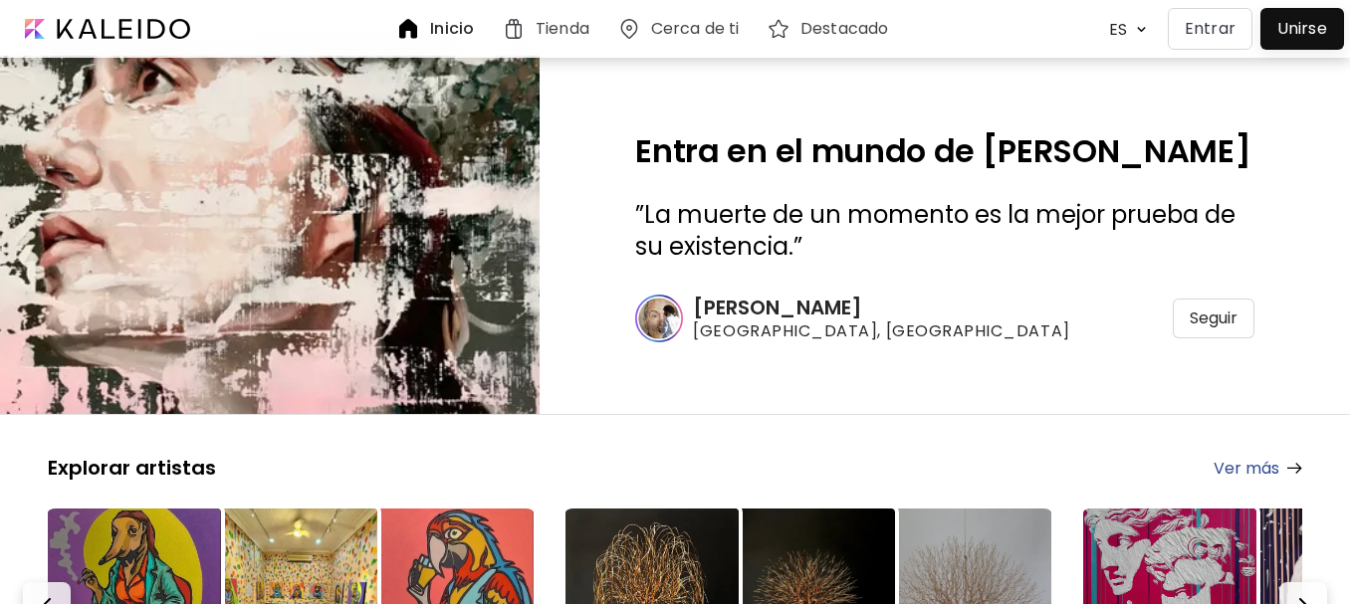
click at [858, 36] on h6 "Destacado" at bounding box center [844, 29] width 88 height 16
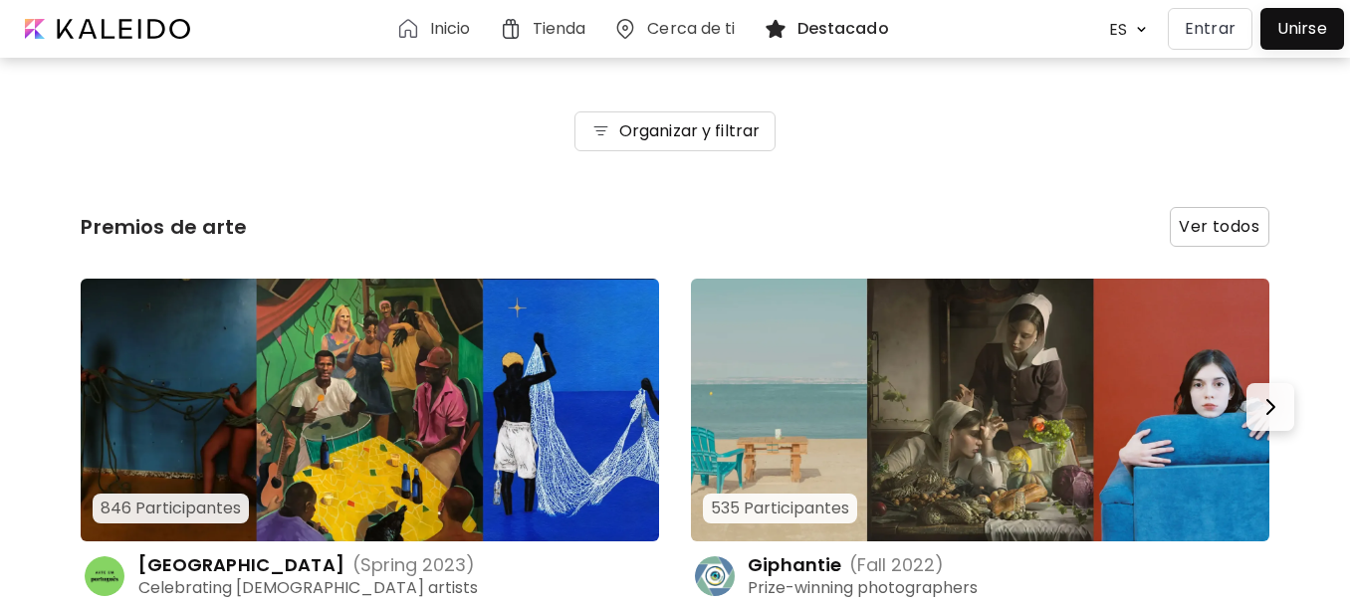
click at [1237, 223] on span "Ver todos" at bounding box center [1220, 227] width 98 height 38
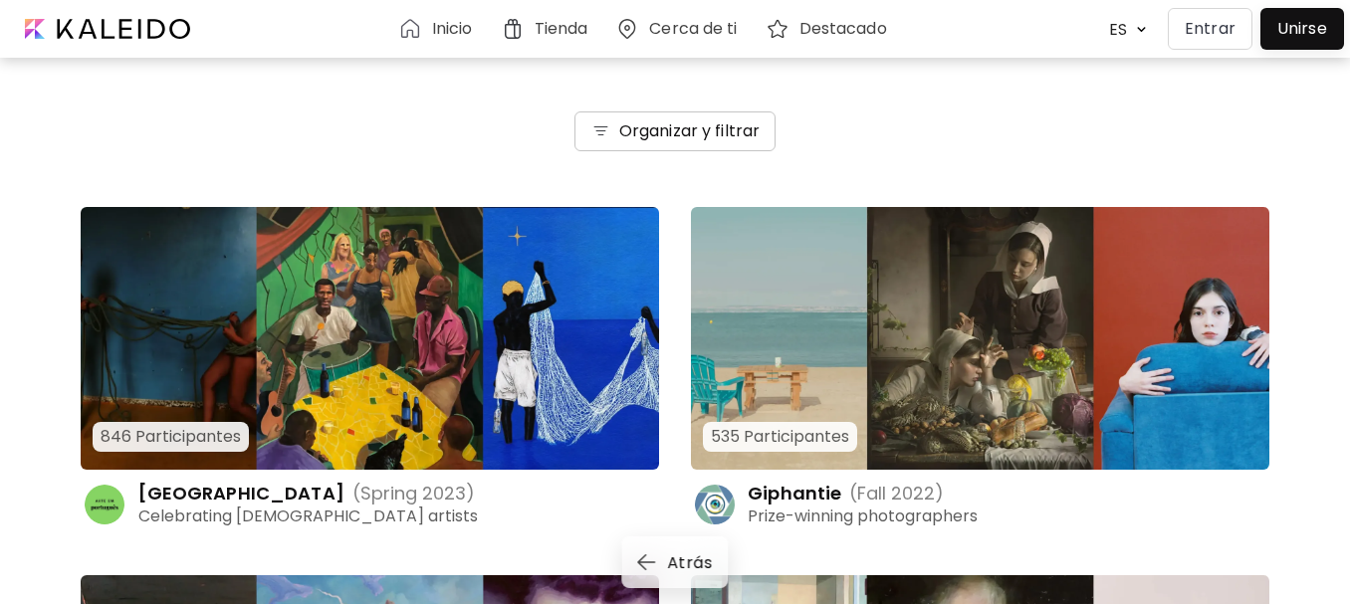
click at [599, 132] on img "button" at bounding box center [600, 131] width 21 height 20
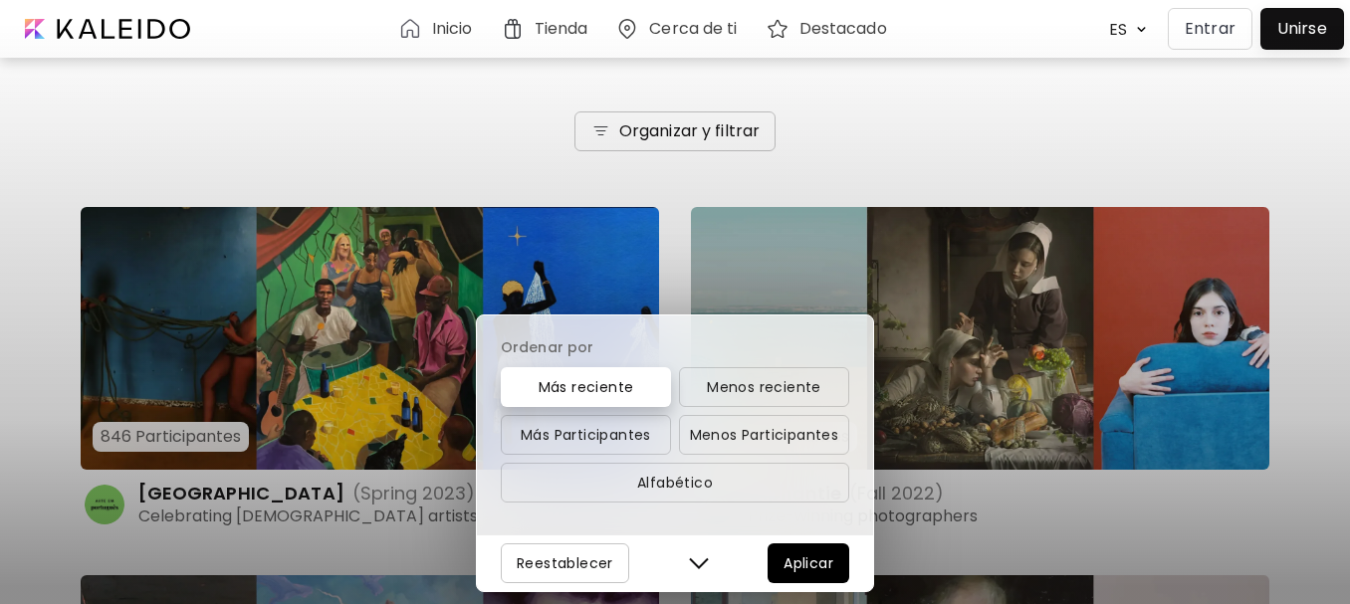
click at [1137, 30] on div "Ordenar por Más reciente Menos reciente Más Participantes Menos Participantes A…" at bounding box center [675, 302] width 1350 height 604
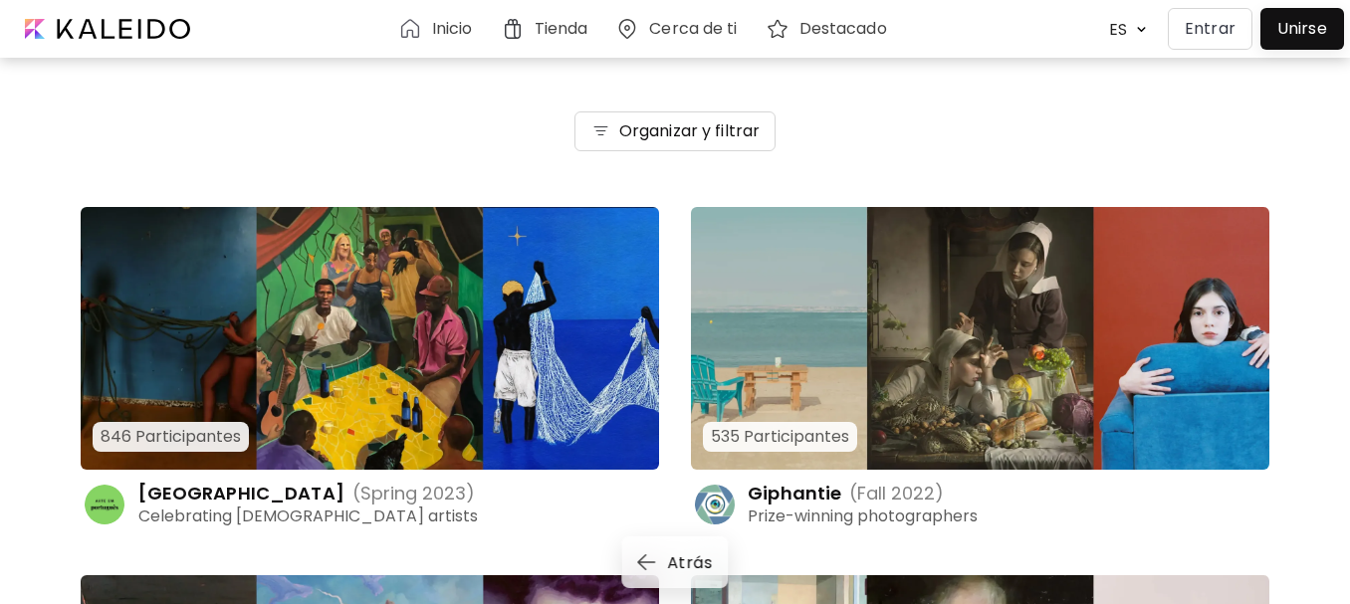
click at [1137, 30] on img at bounding box center [1141, 29] width 21 height 19
click at [465, 26] on h6 "Inicio" at bounding box center [452, 29] width 41 height 16
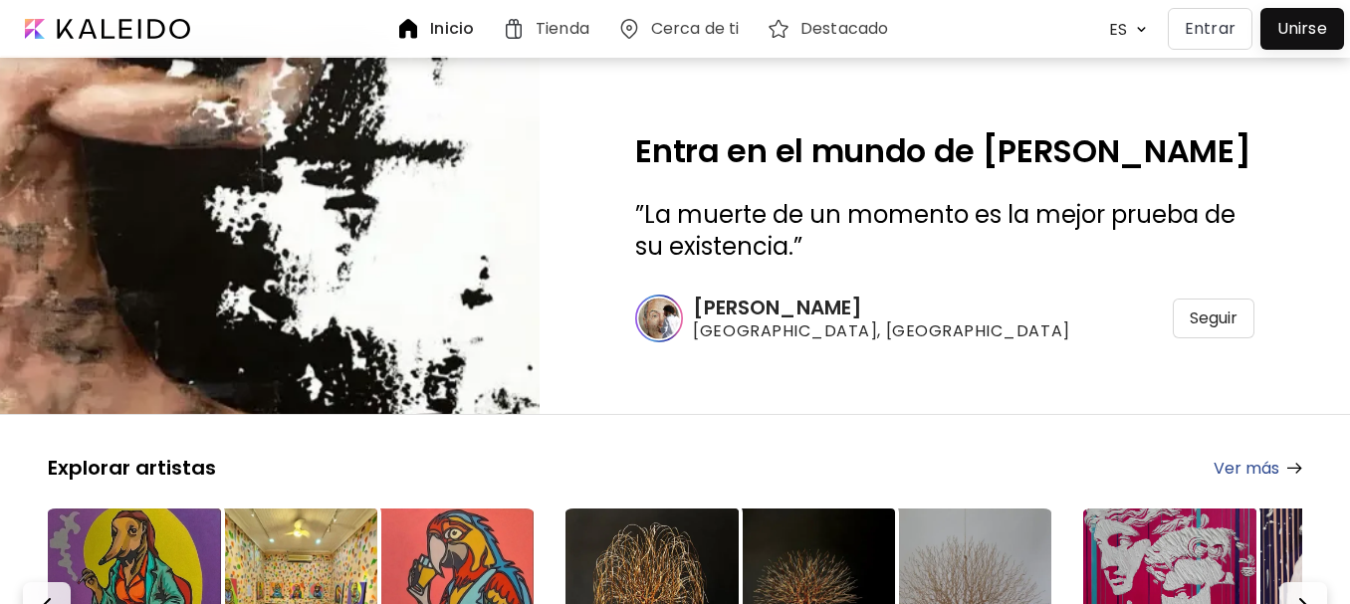
click at [524, 28] on img at bounding box center [514, 29] width 24 height 24
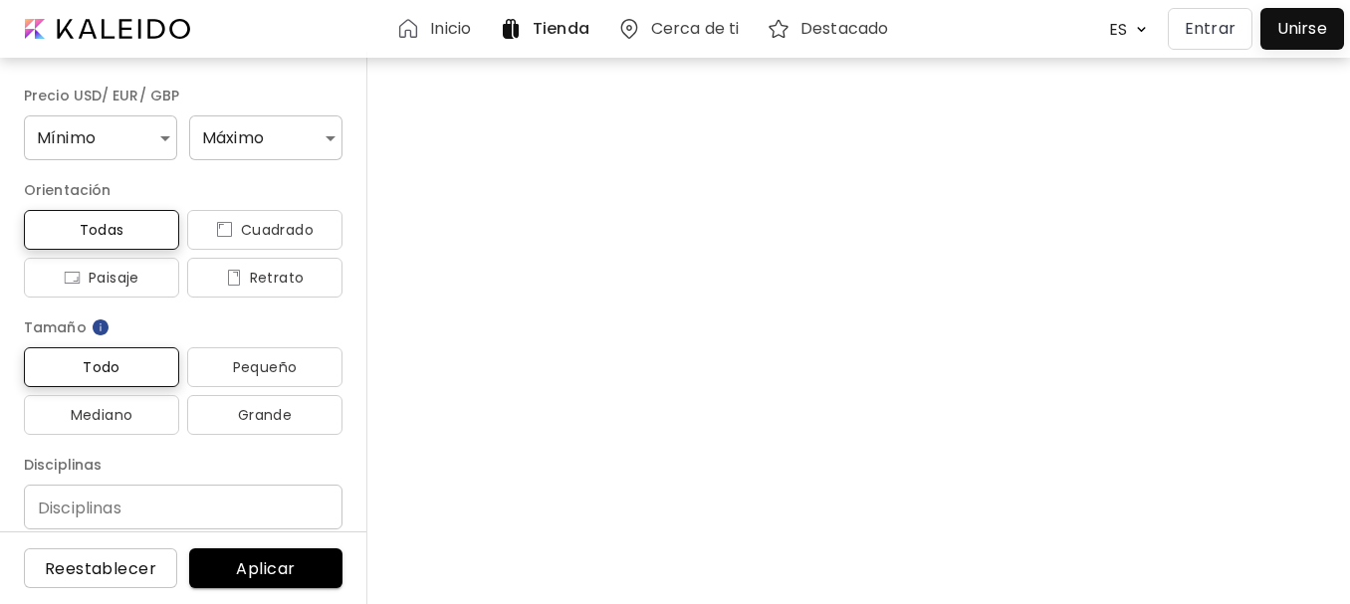
scroll to position [16609, 0]
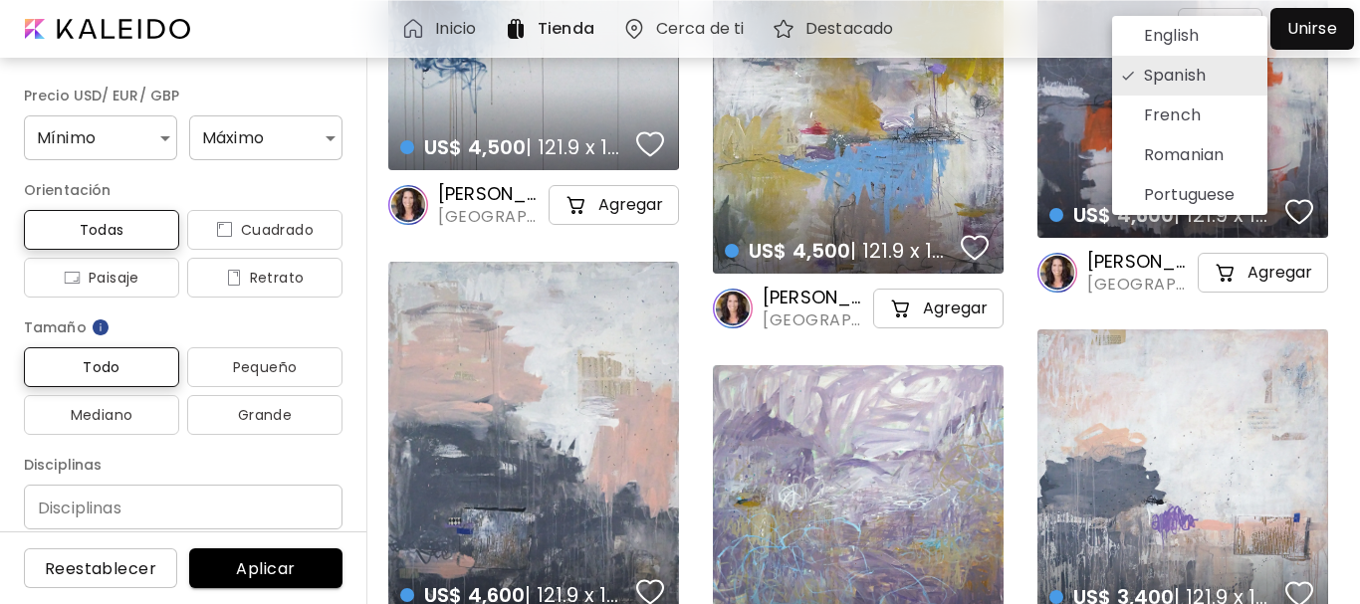
click at [1158, 67] on p "Spanish" at bounding box center [1175, 76] width 62 height 24
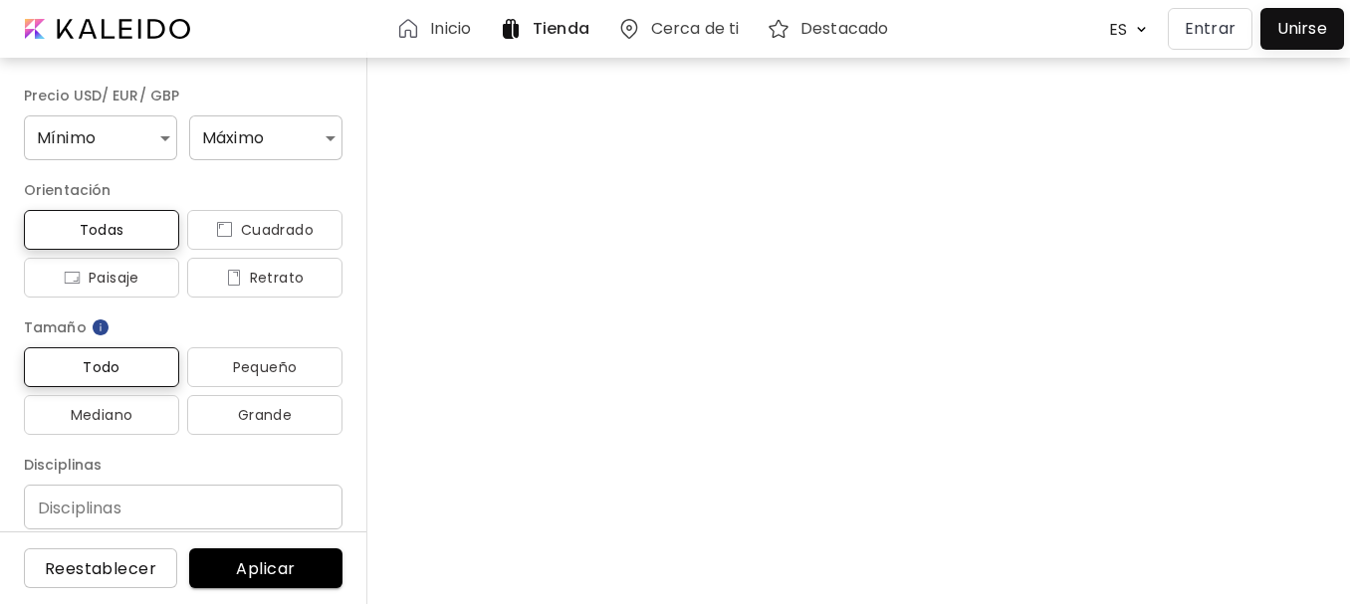
scroll to position [33936, 0]
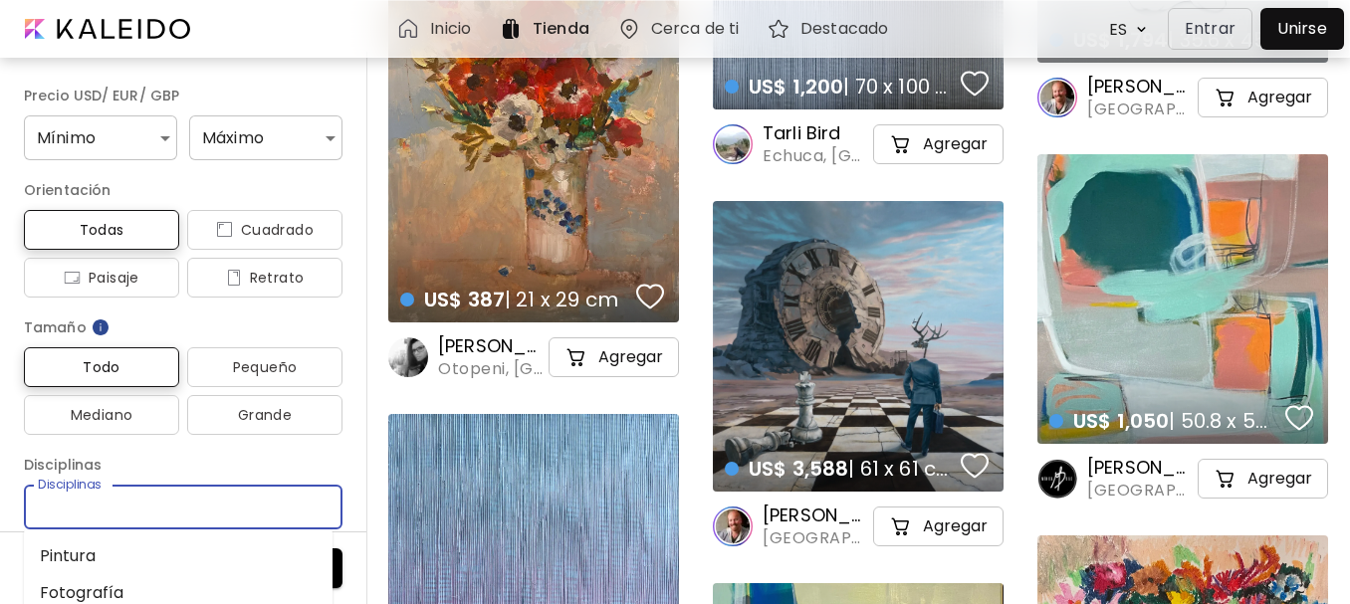
click at [159, 511] on input "Disciplinas" at bounding box center [183, 507] width 287 height 21
click at [135, 547] on li "Pintura" at bounding box center [178, 556] width 309 height 37
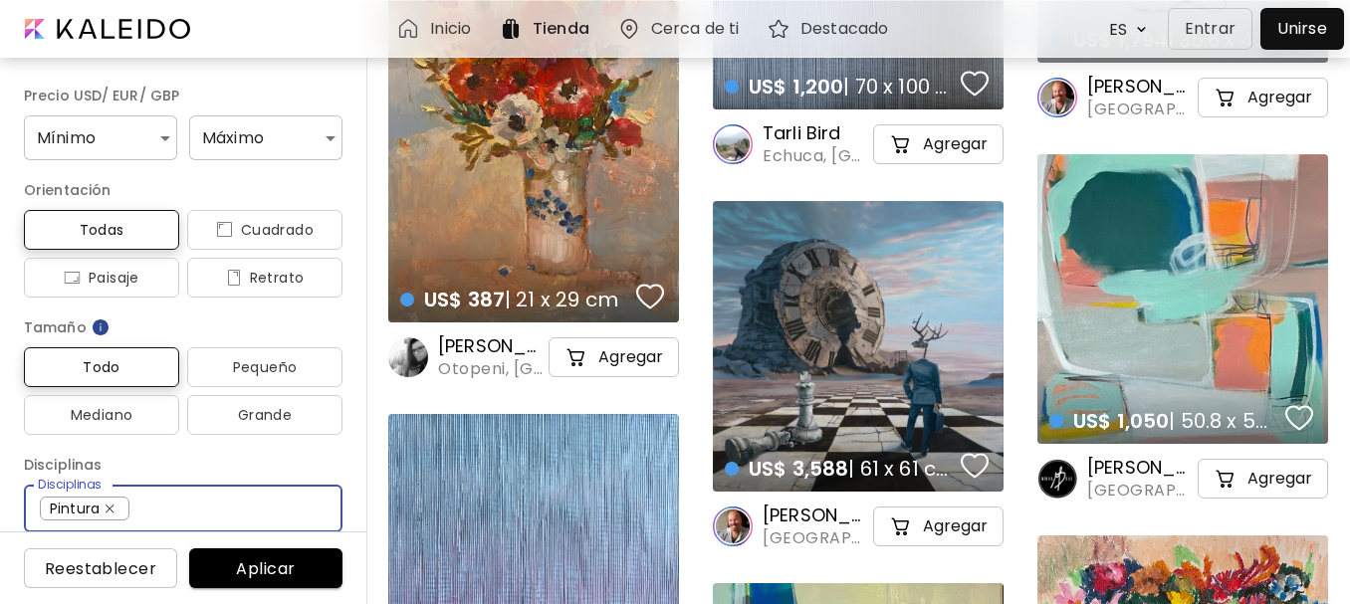
click at [313, 571] on span "Aplicar" at bounding box center [265, 569] width 121 height 21
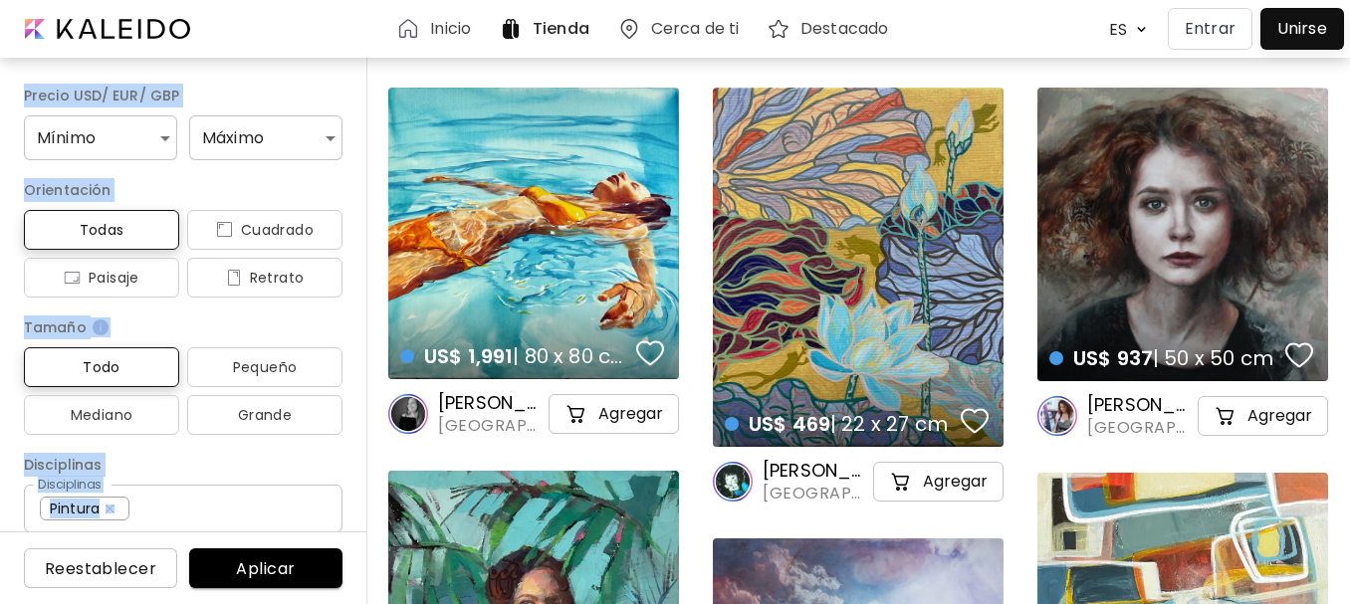
drag, startPoint x: 1347, startPoint y: 47, endPoint x: 1359, endPoint y: 95, distance: 49.3
click at [1350, 101] on html "Inicio Tienda Cerca de ti Destacado ES ******* Entrar Unirse Precio USD/ EUR/ G…" at bounding box center [675, 302] width 1350 height 604
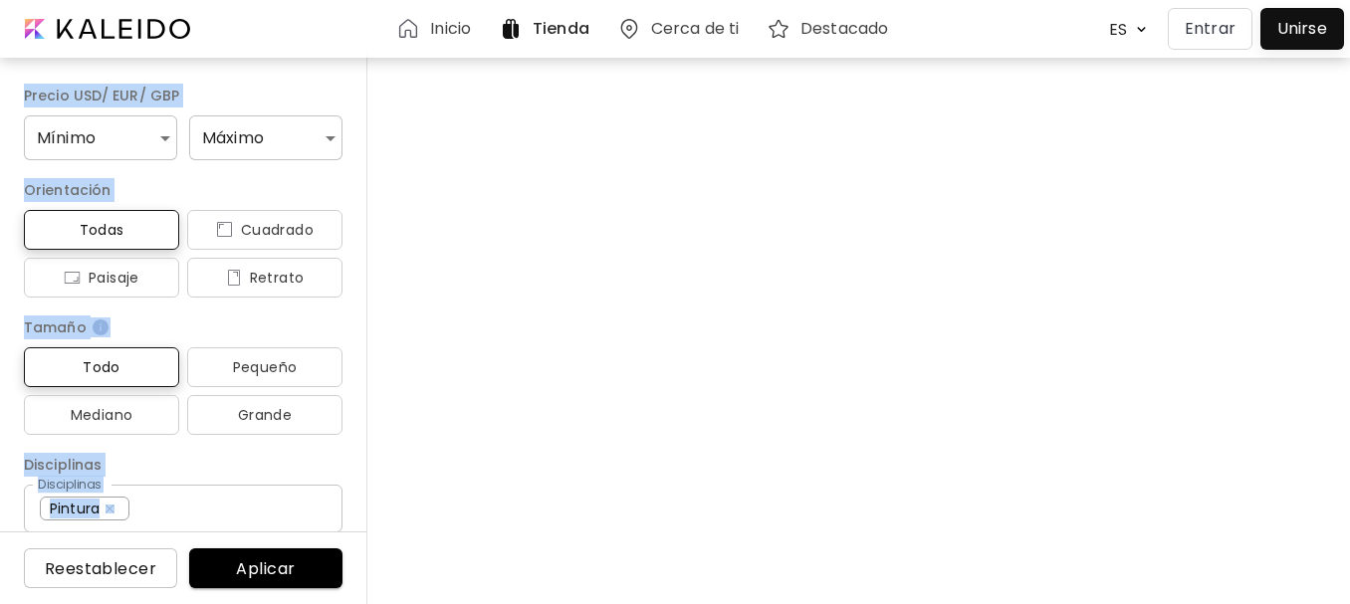
scroll to position [27696, 0]
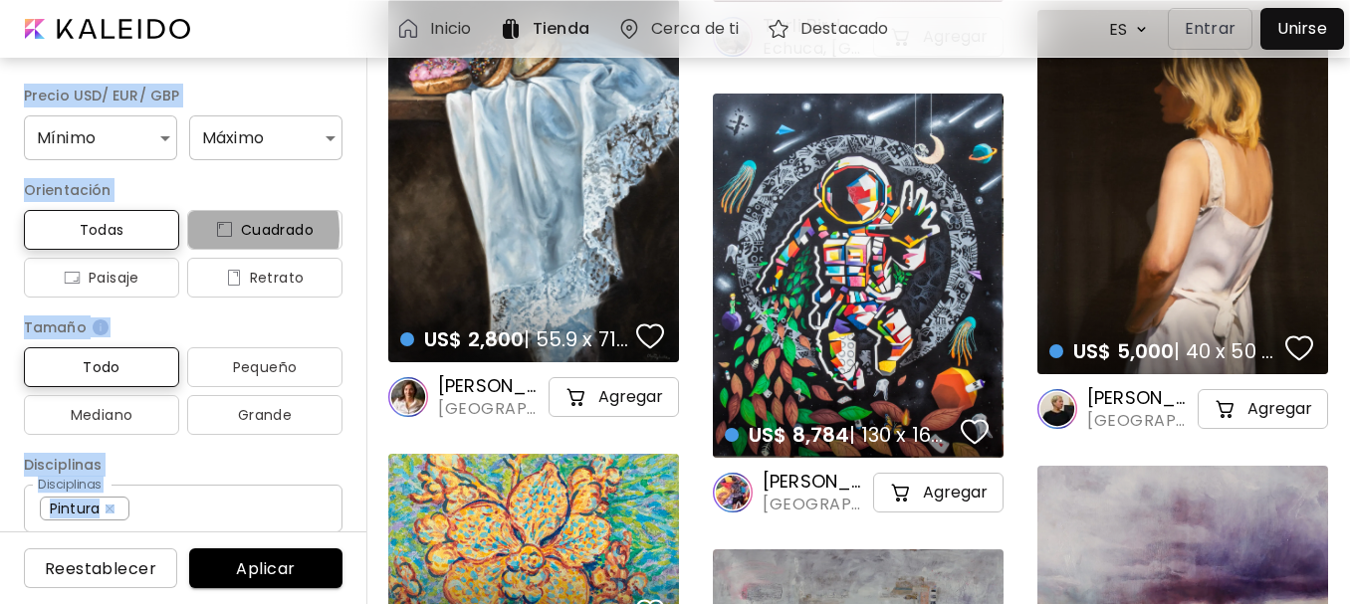
click at [216, 232] on img "button" at bounding box center [224, 230] width 17 height 16
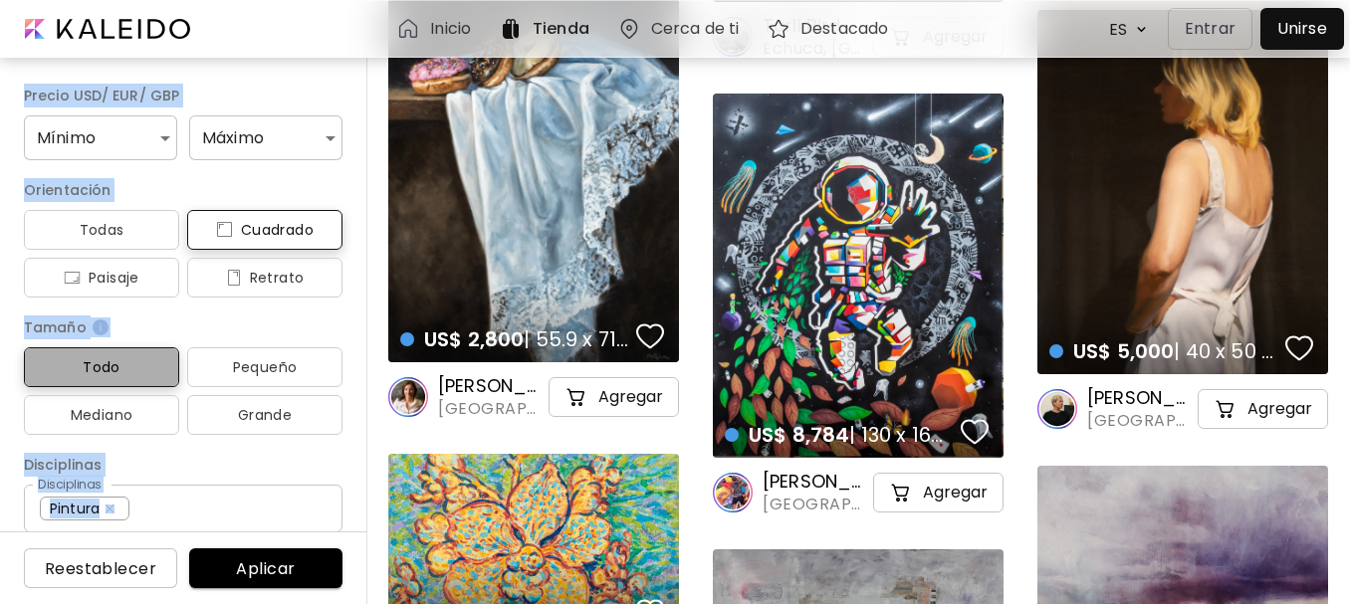
click at [149, 373] on span "Todo" at bounding box center [101, 367] width 123 height 24
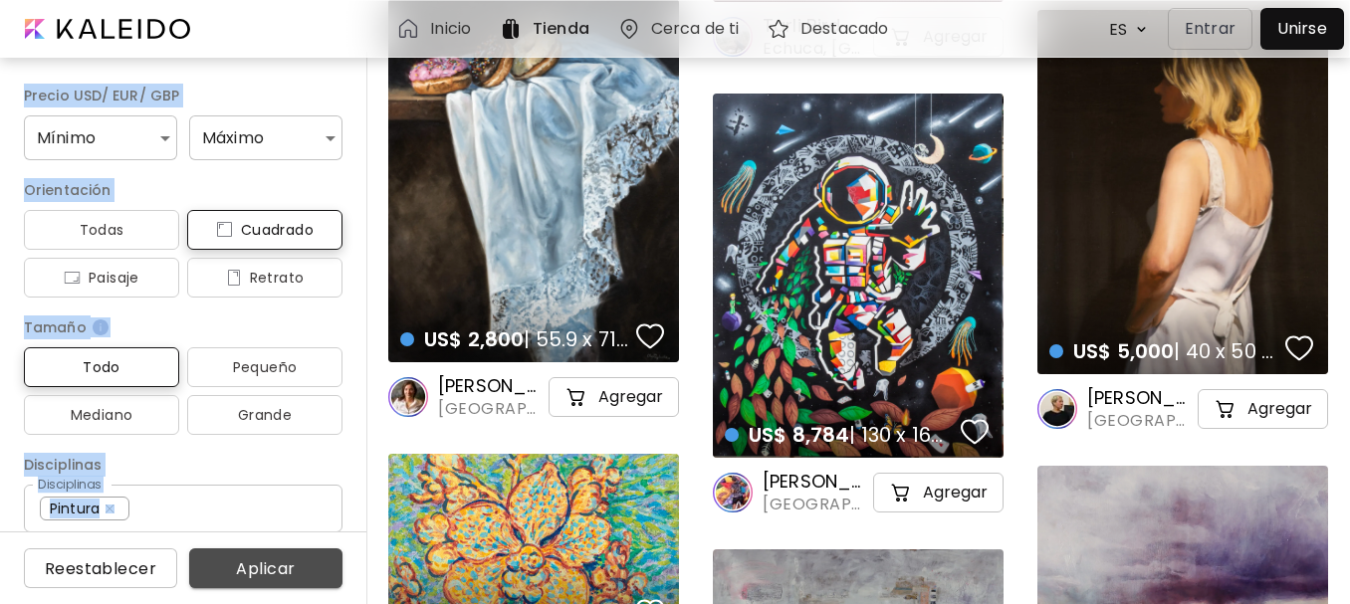
click at [281, 554] on button "Aplicar" at bounding box center [265, 569] width 153 height 40
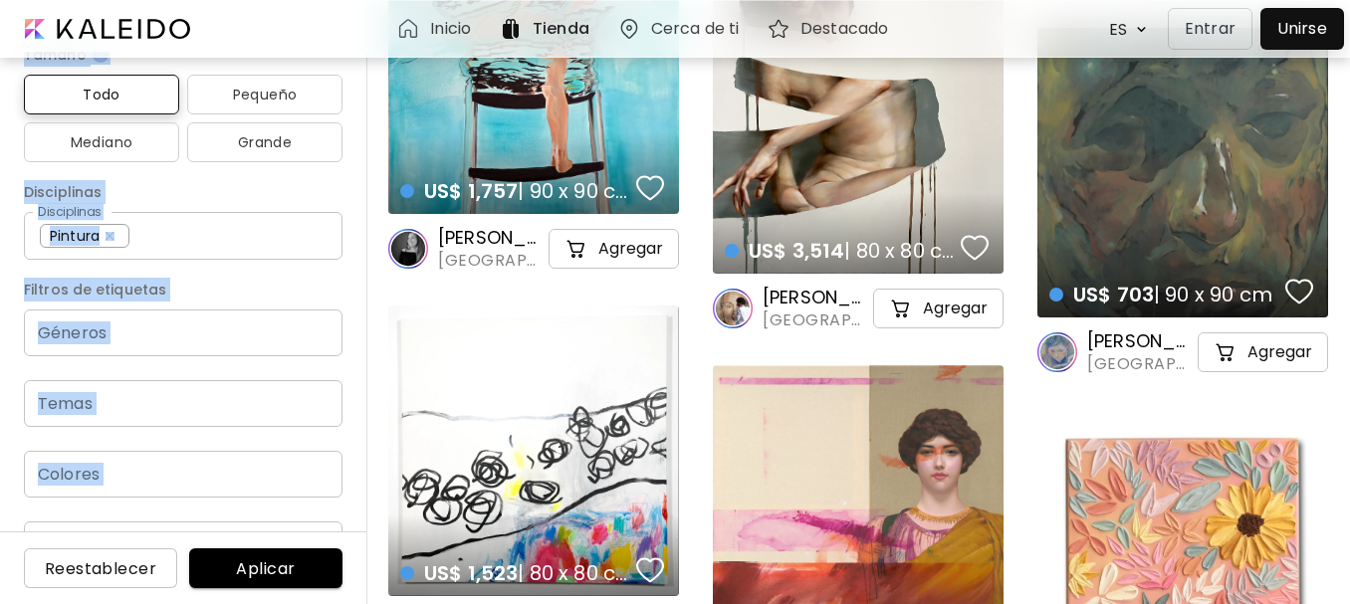
scroll to position [269, 0]
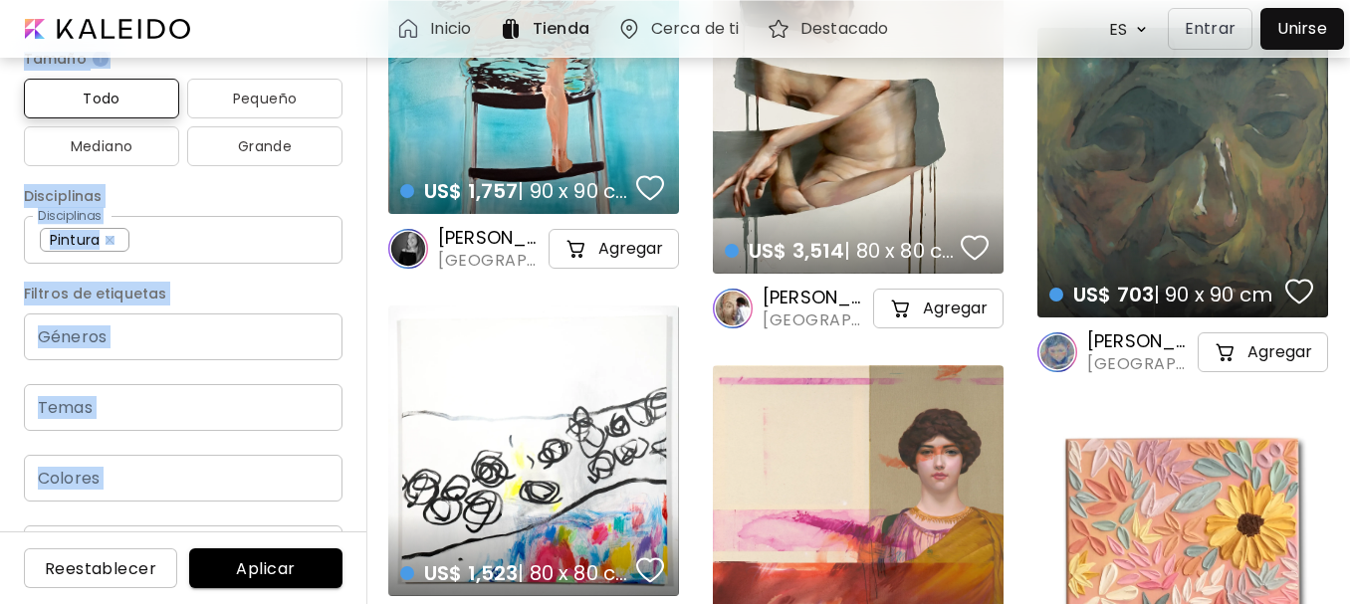
click at [91, 335] on input "Géneros" at bounding box center [183, 337] width 287 height 23
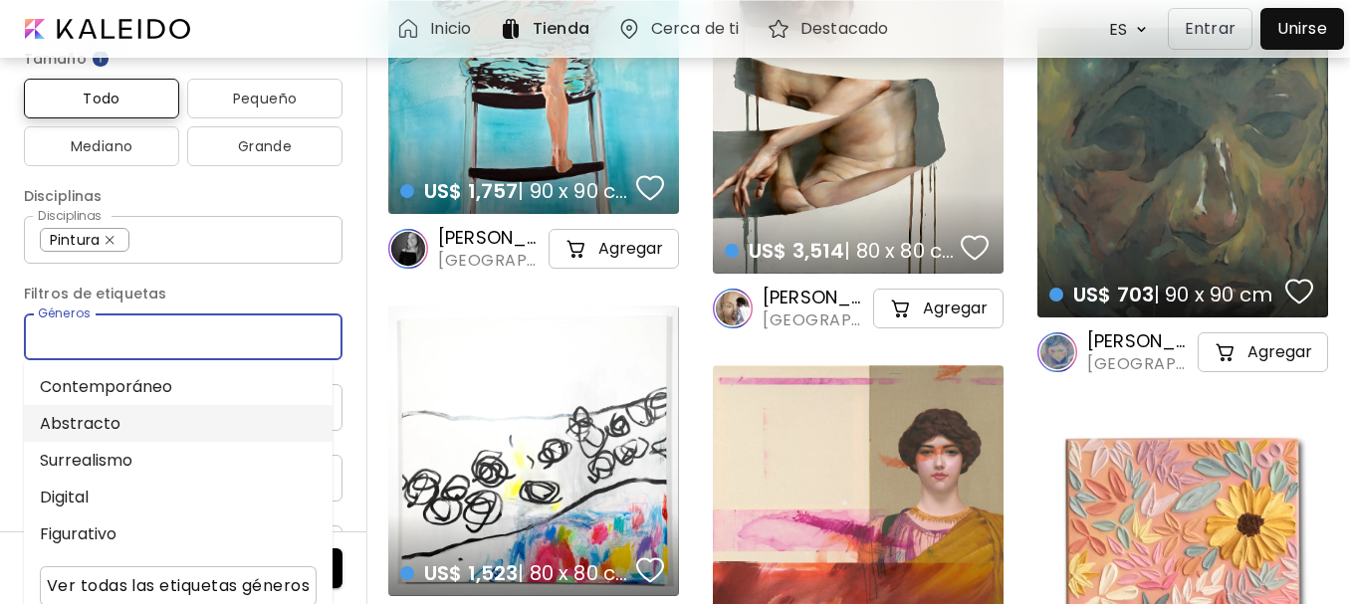
click at [91, 431] on li "Abstracto" at bounding box center [178, 423] width 309 height 37
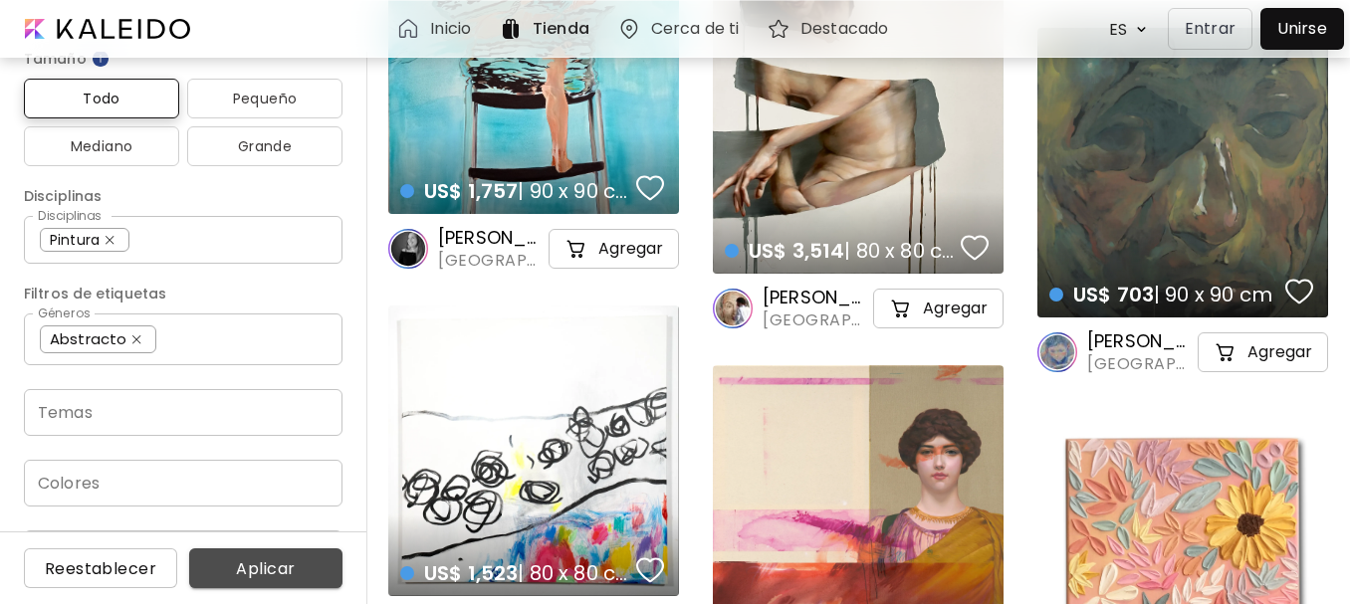
click at [256, 561] on span "Aplicar" at bounding box center [265, 569] width 121 height 21
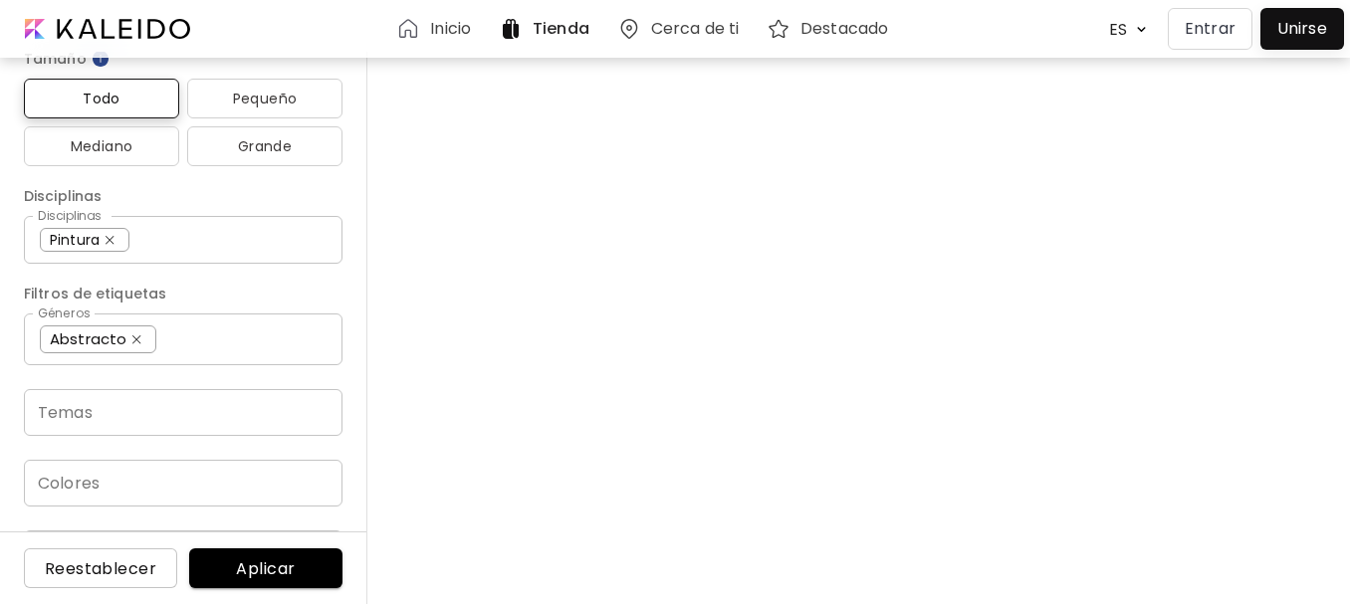
scroll to position [14554, 0]
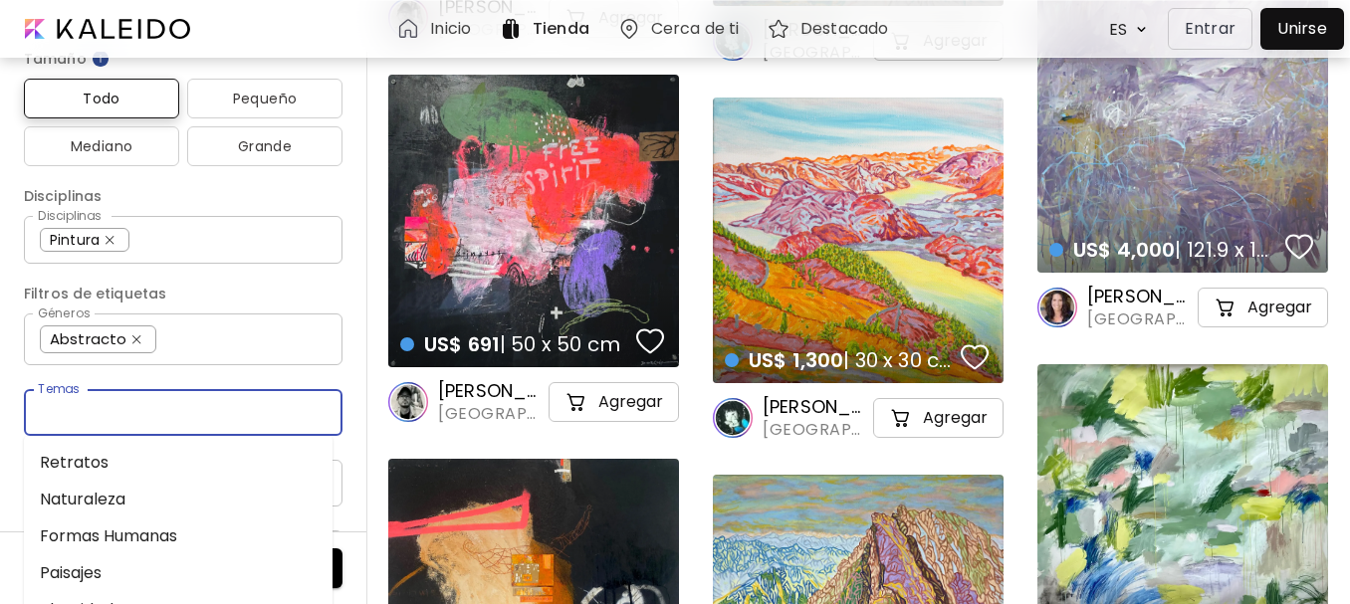
click at [125, 414] on input "Temas" at bounding box center [183, 412] width 287 height 23
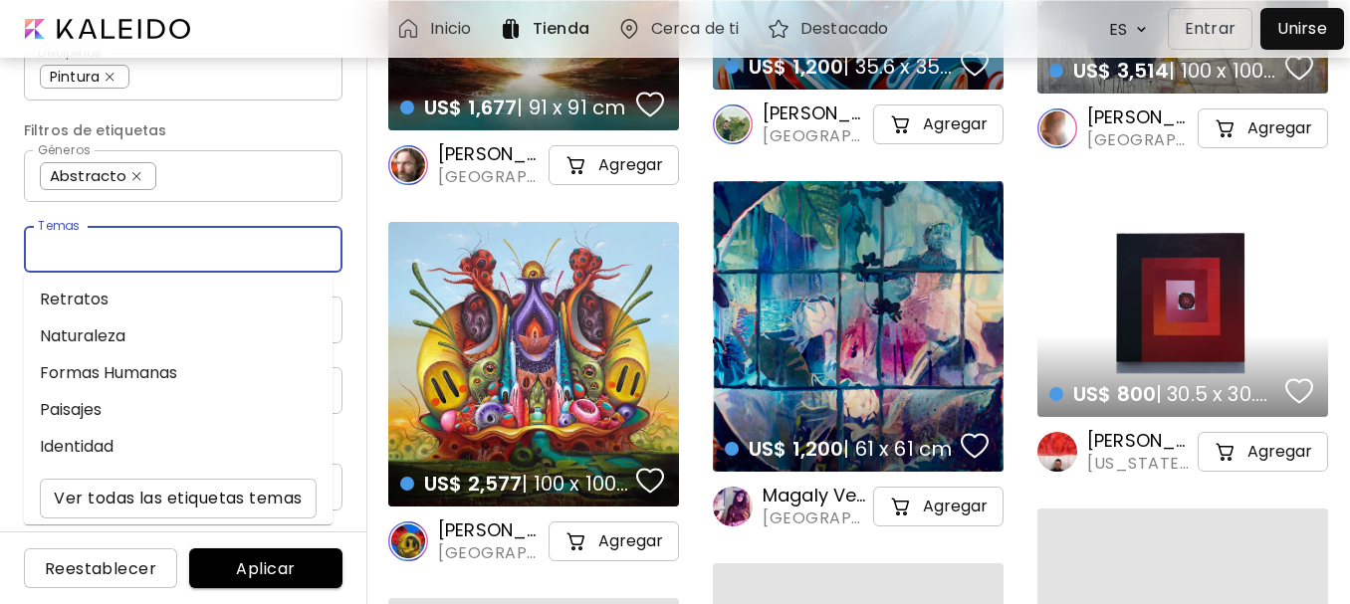
scroll to position [22424, 0]
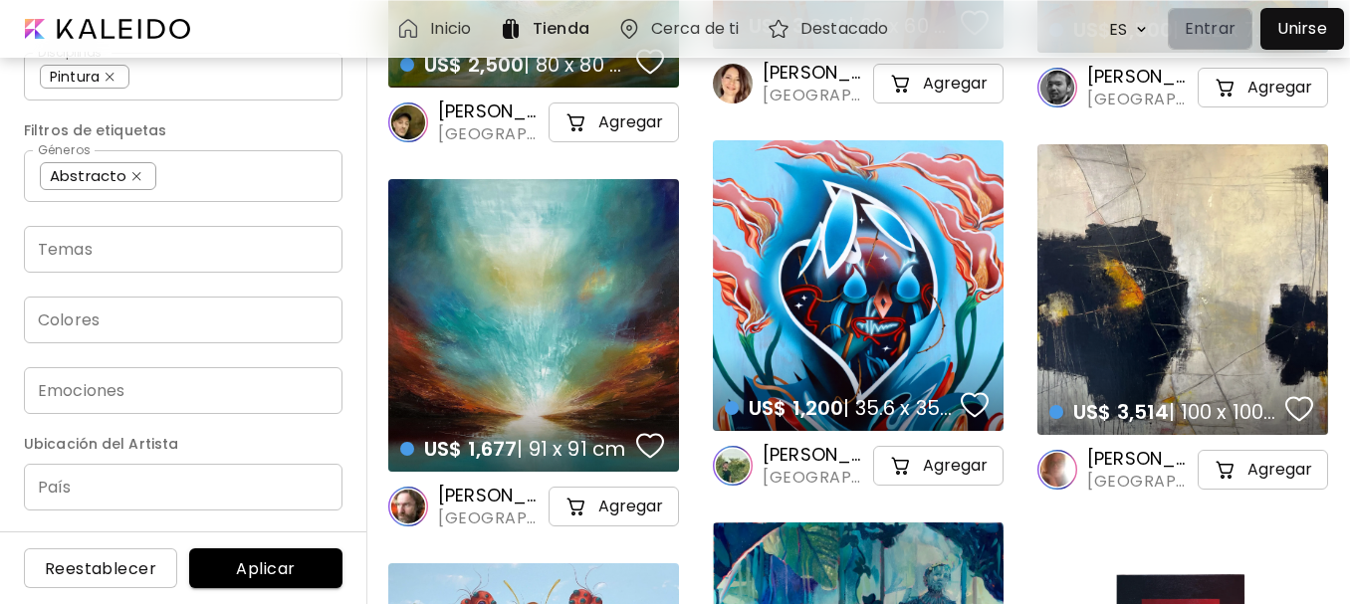
click at [1188, 32] on p "Entrar" at bounding box center [1210, 29] width 51 height 24
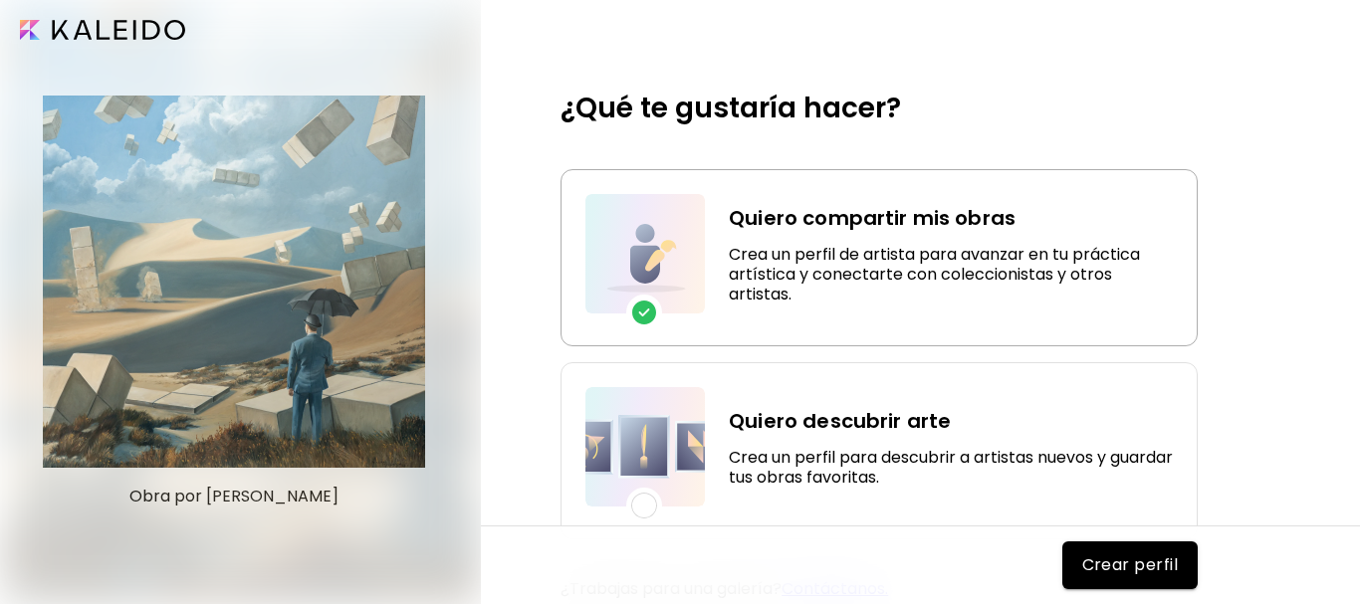
click at [295, 493] on div at bounding box center [239, 302] width 478 height 604
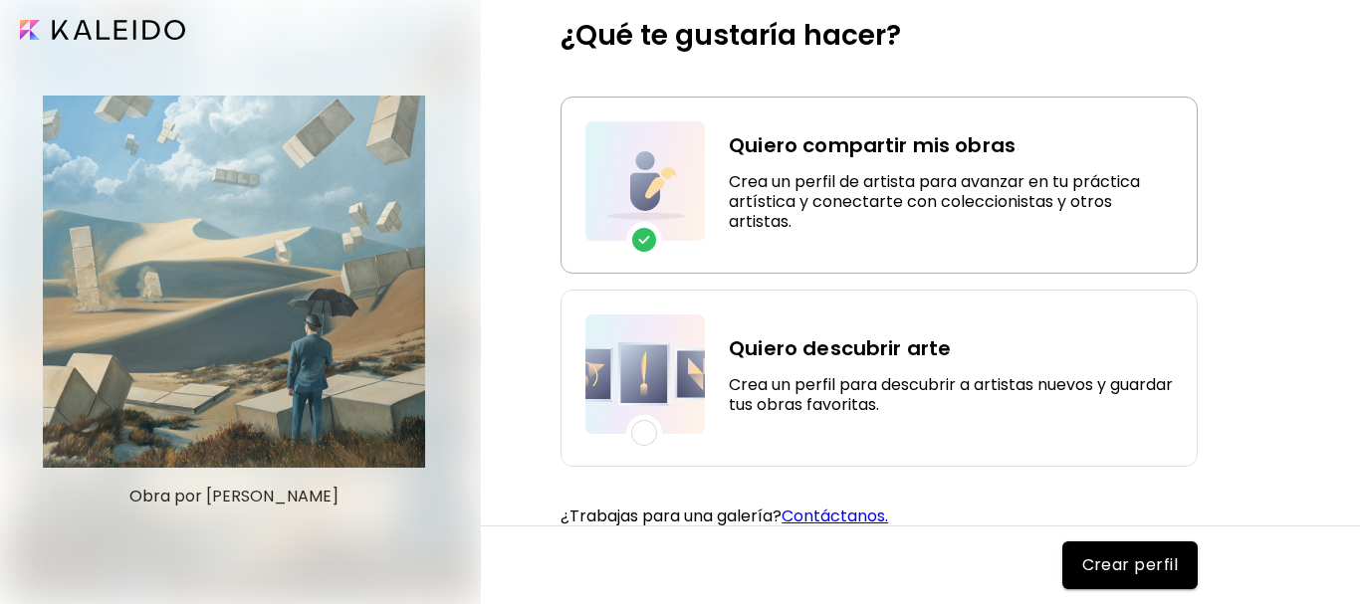
scroll to position [75, 0]
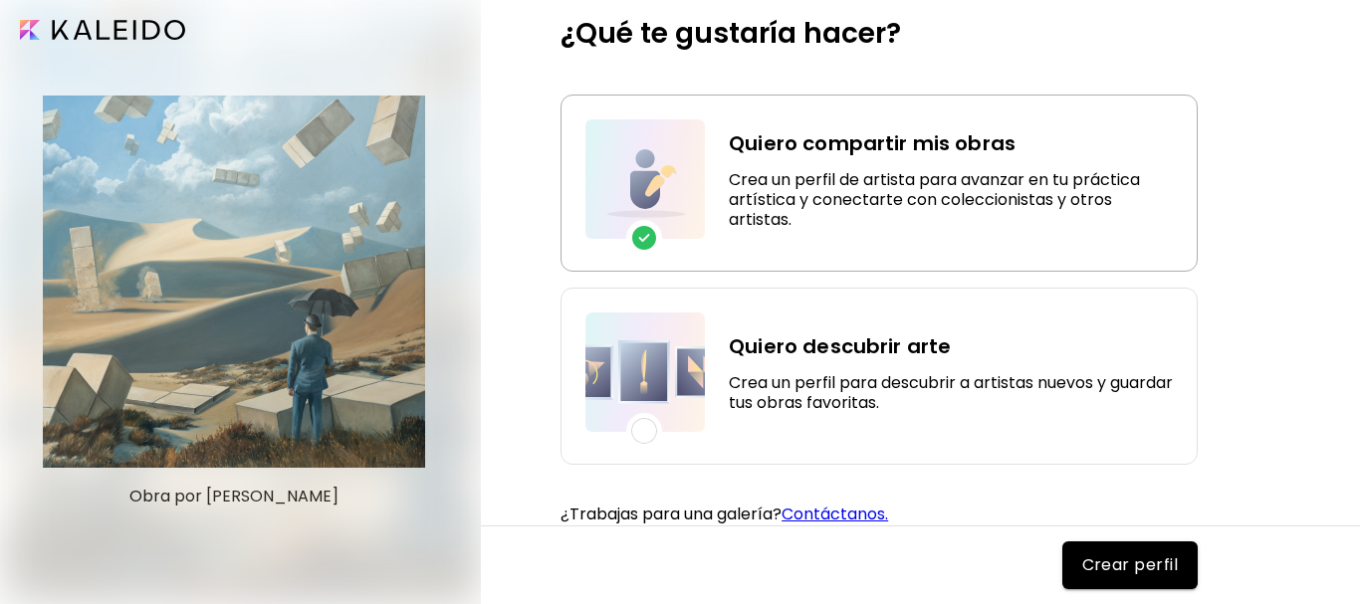
click at [1103, 557] on span "Crear perfil" at bounding box center [1130, 566] width 97 height 24
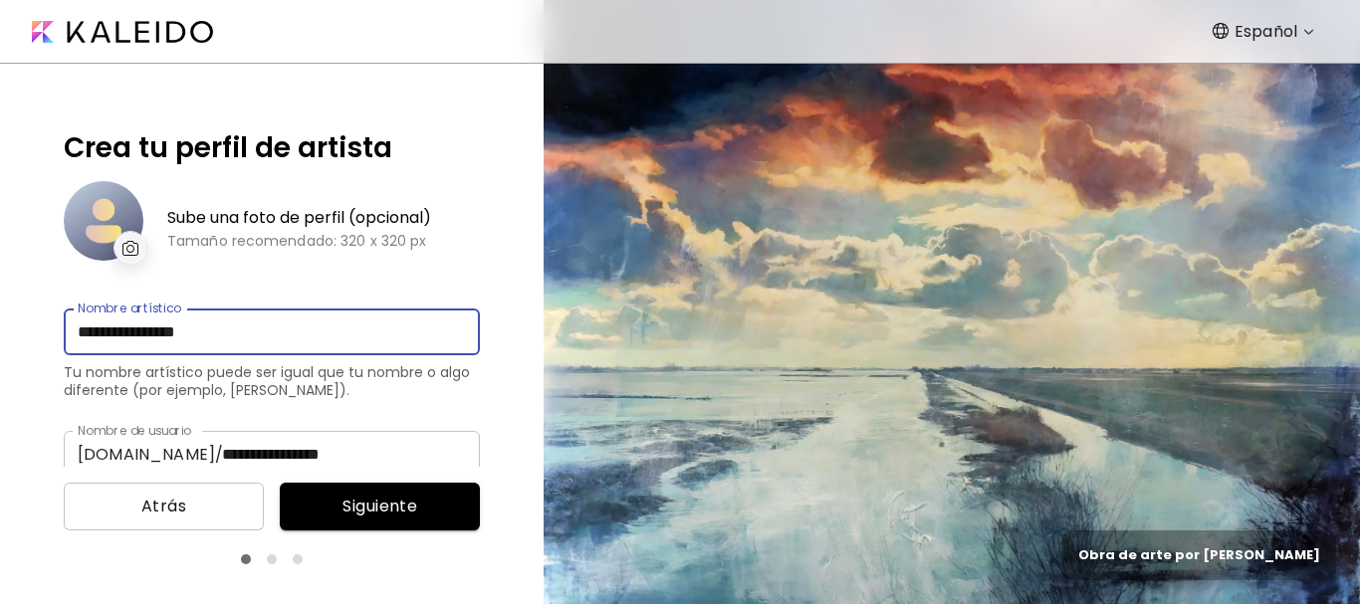
click at [232, 340] on input "**********" at bounding box center [272, 332] width 416 height 47
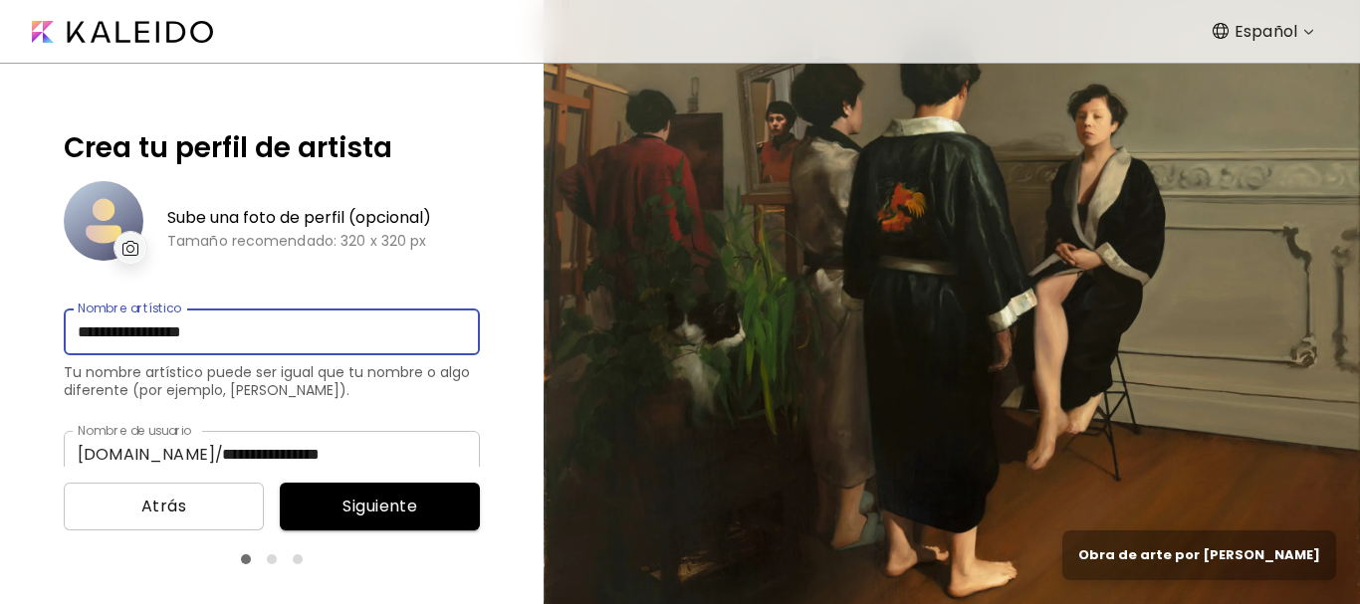
type input "**********"
click at [319, 453] on input "**********" at bounding box center [344, 454] width 272 height 47
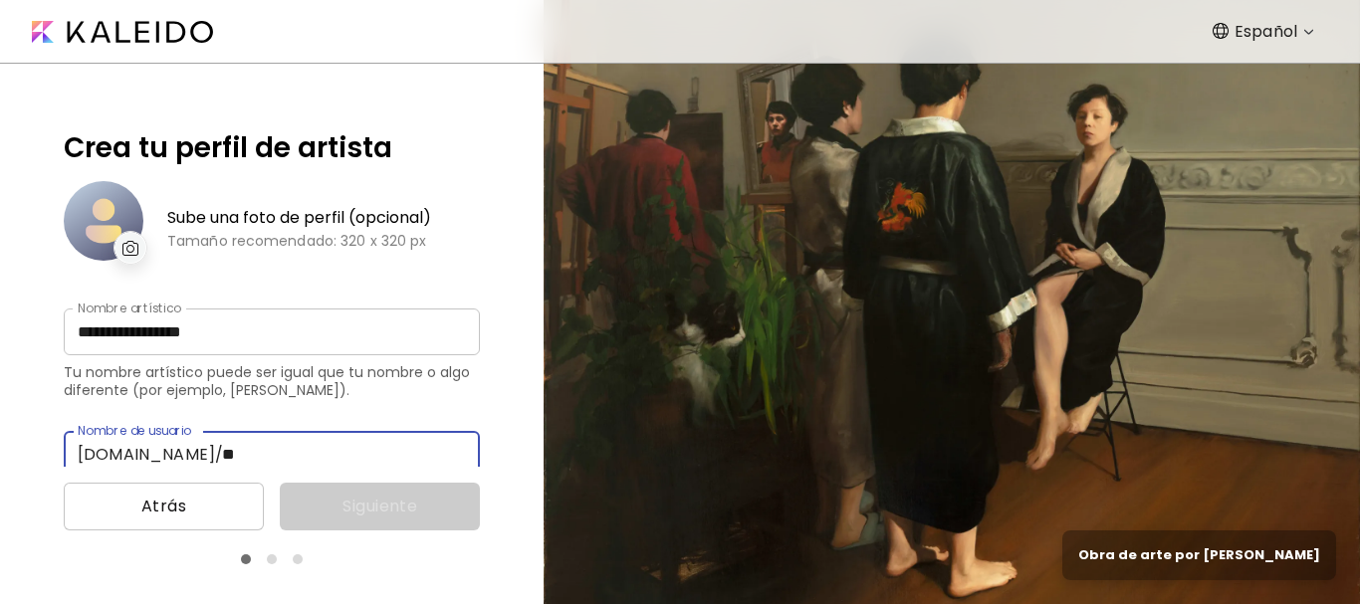
type input "*"
click at [371, 527] on div "Atrás Siguiente" at bounding box center [272, 507] width 416 height 48
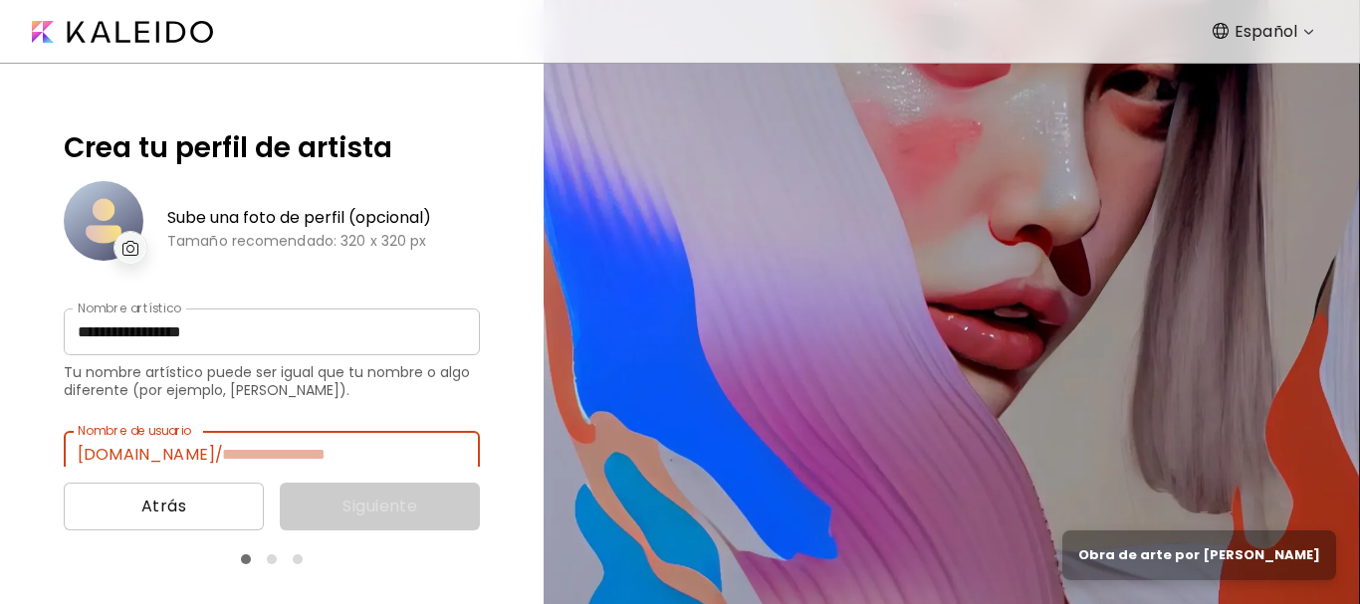
click at [225, 452] on input "text" at bounding box center [344, 454] width 272 height 47
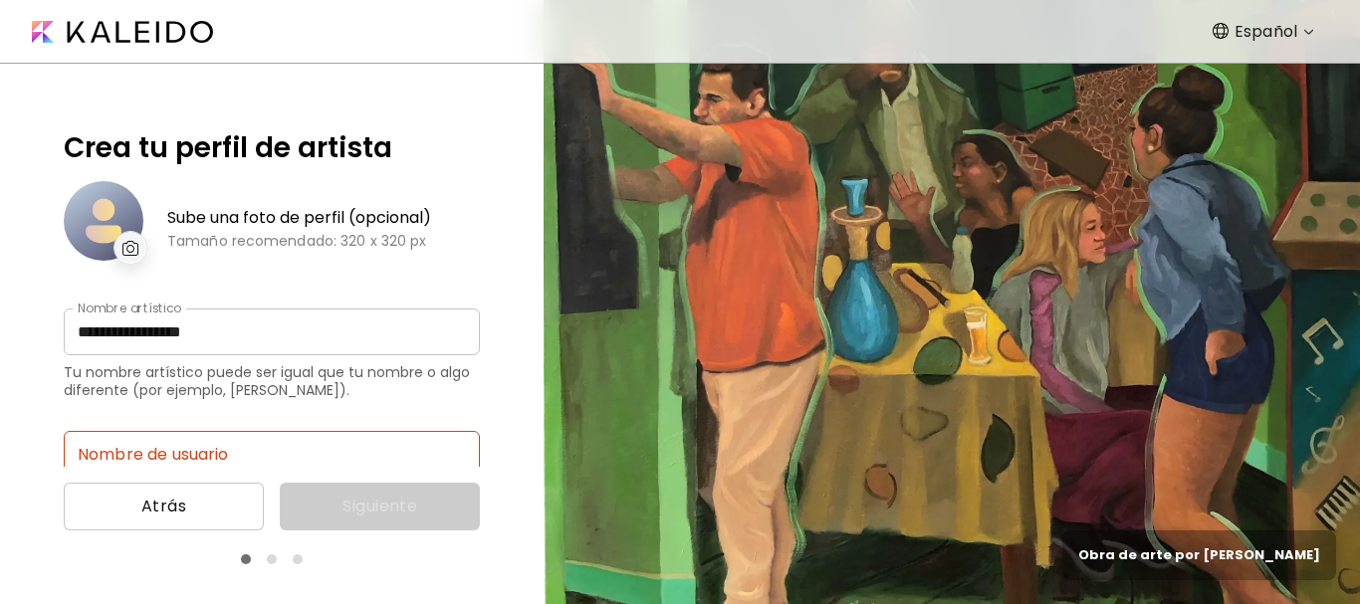
click at [144, 33] on img at bounding box center [122, 32] width 181 height 22
click at [162, 24] on img at bounding box center [122, 32] width 181 height 22
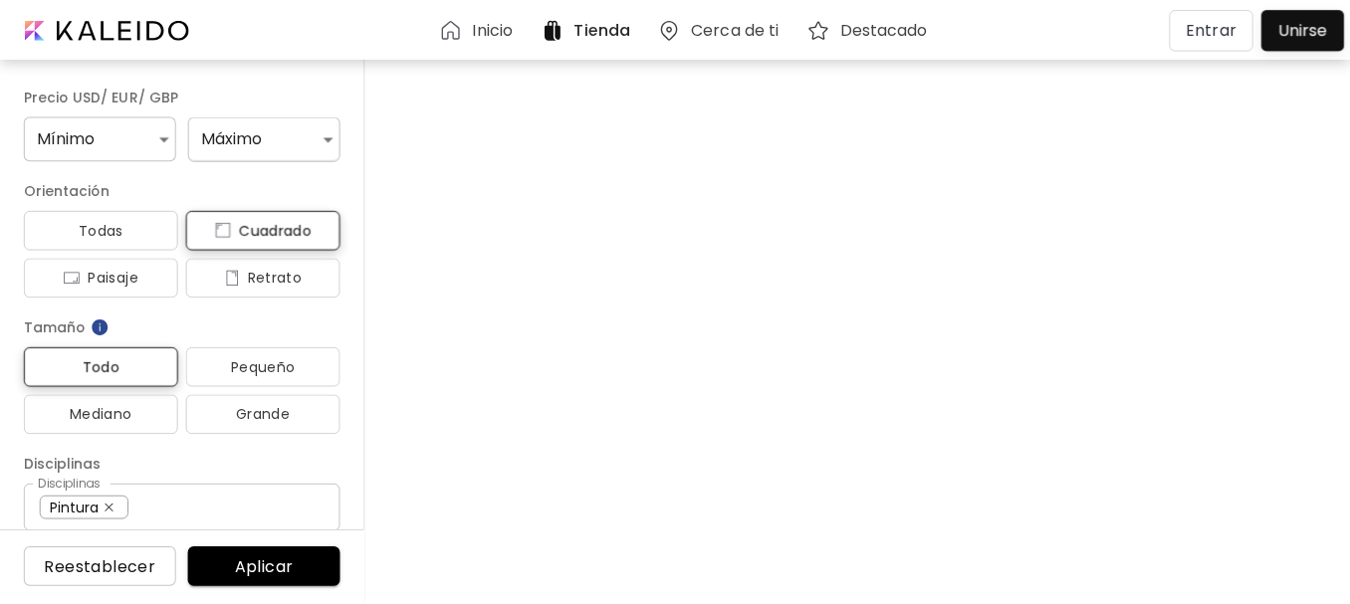
scroll to position [22424, 0]
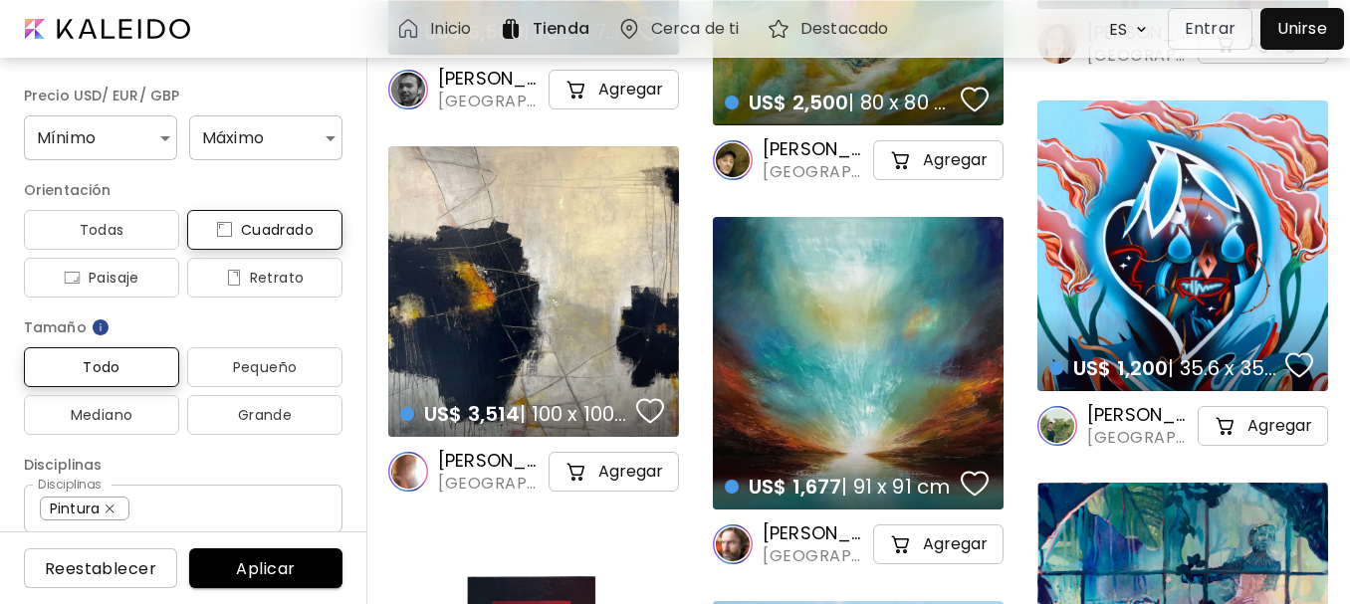
click at [572, 26] on h6 "Tienda" at bounding box center [561, 29] width 57 height 16
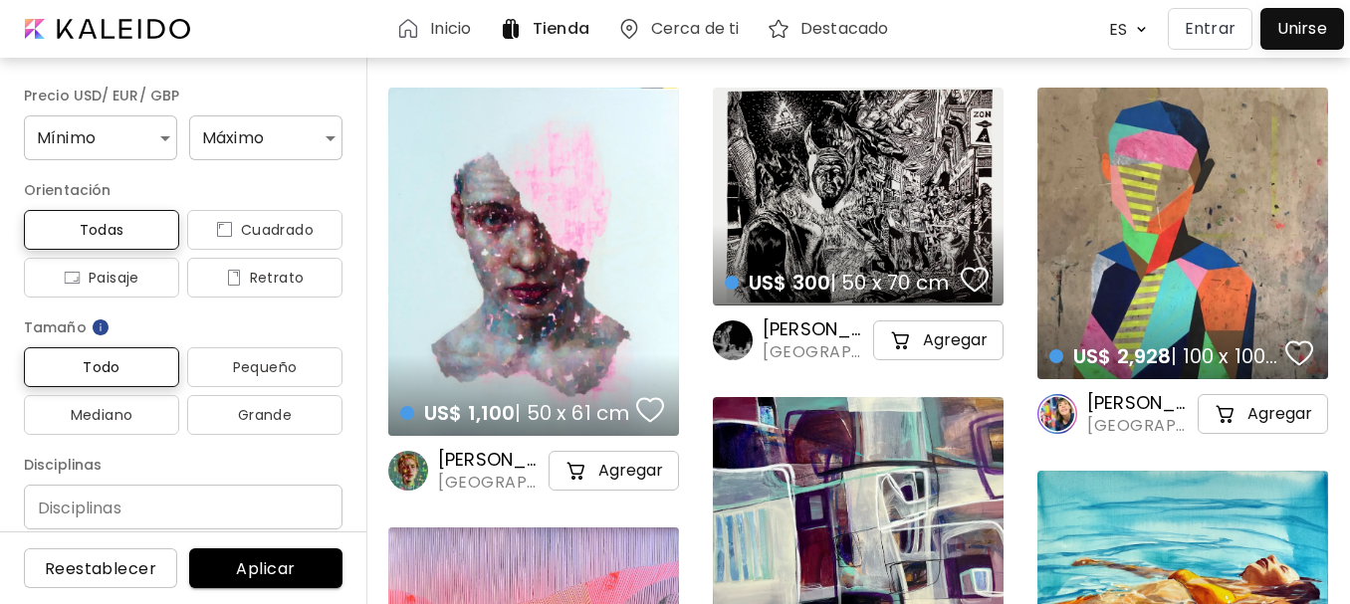
click at [1224, 25] on p "Entrar" at bounding box center [1210, 29] width 51 height 24
click at [542, 15] on div "Tienda" at bounding box center [548, 29] width 118 height 48
click at [461, 37] on h6 "Inicio" at bounding box center [450, 29] width 41 height 16
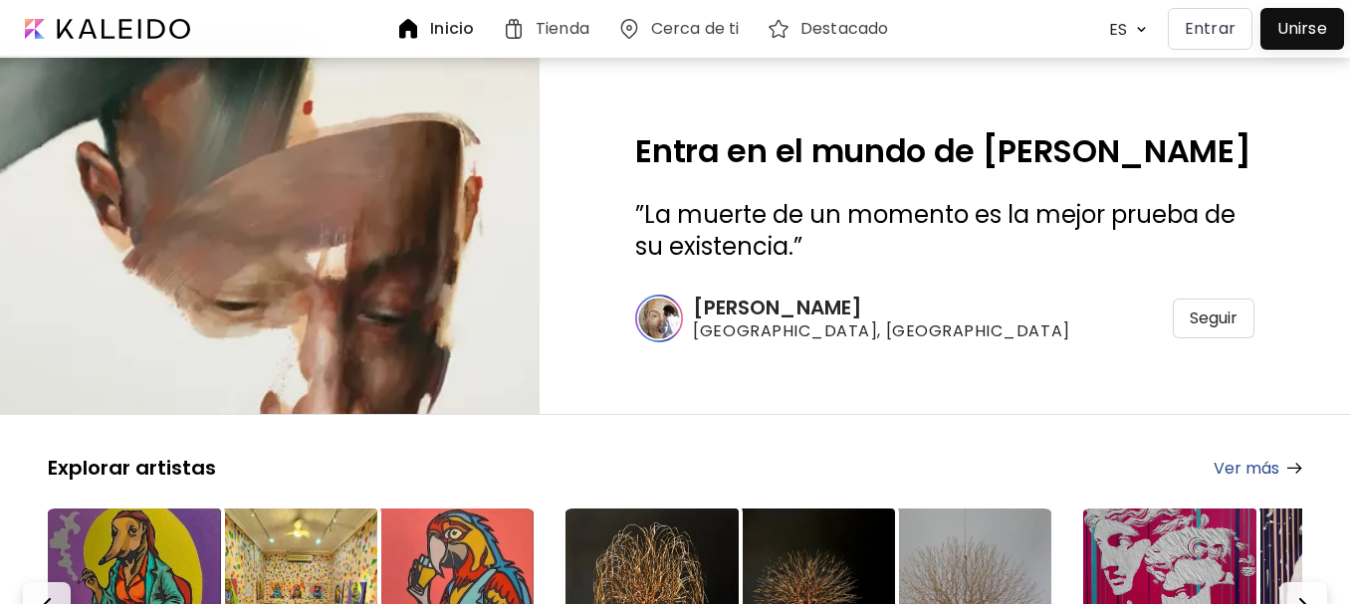
click at [545, 33] on h6 "Tienda" at bounding box center [563, 29] width 54 height 16
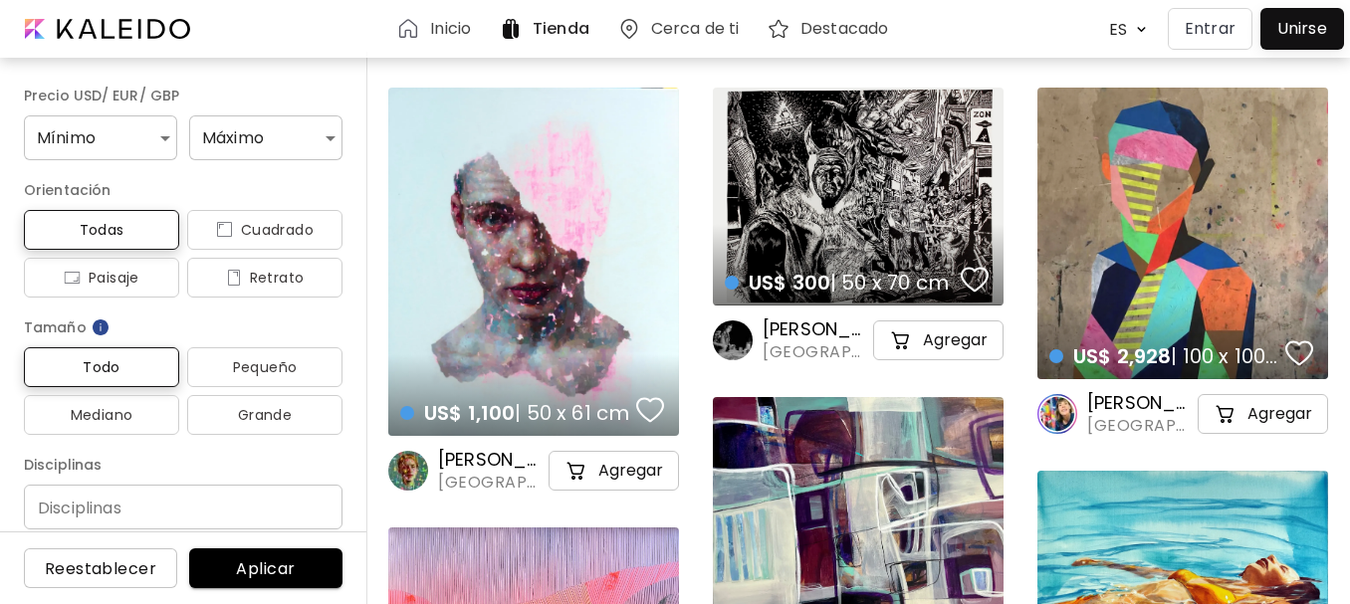
click at [549, 30] on h6 "Tienda" at bounding box center [561, 29] width 57 height 16
click at [1229, 25] on p "Entrar" at bounding box center [1210, 29] width 51 height 24
click at [81, 570] on span "Reestablecer" at bounding box center [100, 569] width 121 height 21
click at [262, 566] on span "Aplicar" at bounding box center [265, 569] width 121 height 21
